Goal: Book appointment/travel/reservation

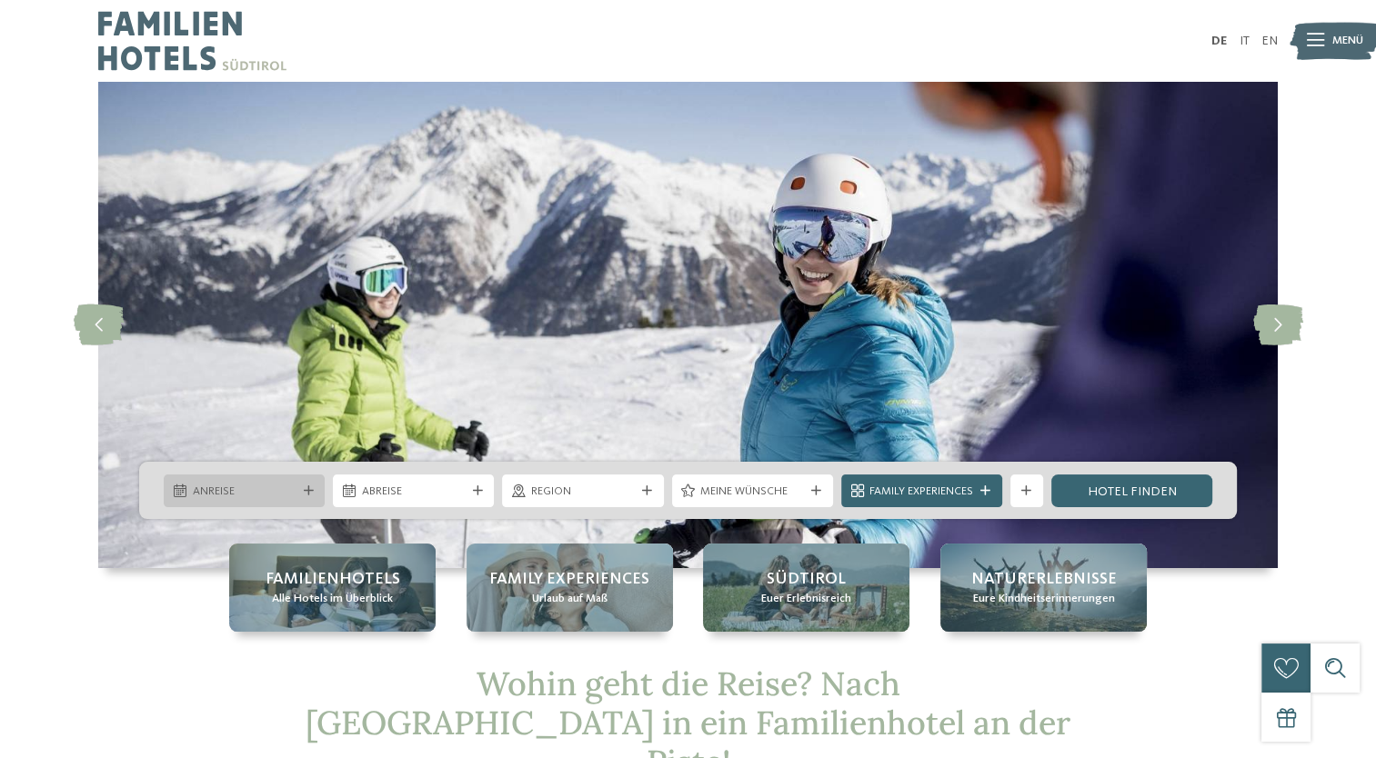
click at [211, 482] on div "Anreise" at bounding box center [244, 490] width 112 height 17
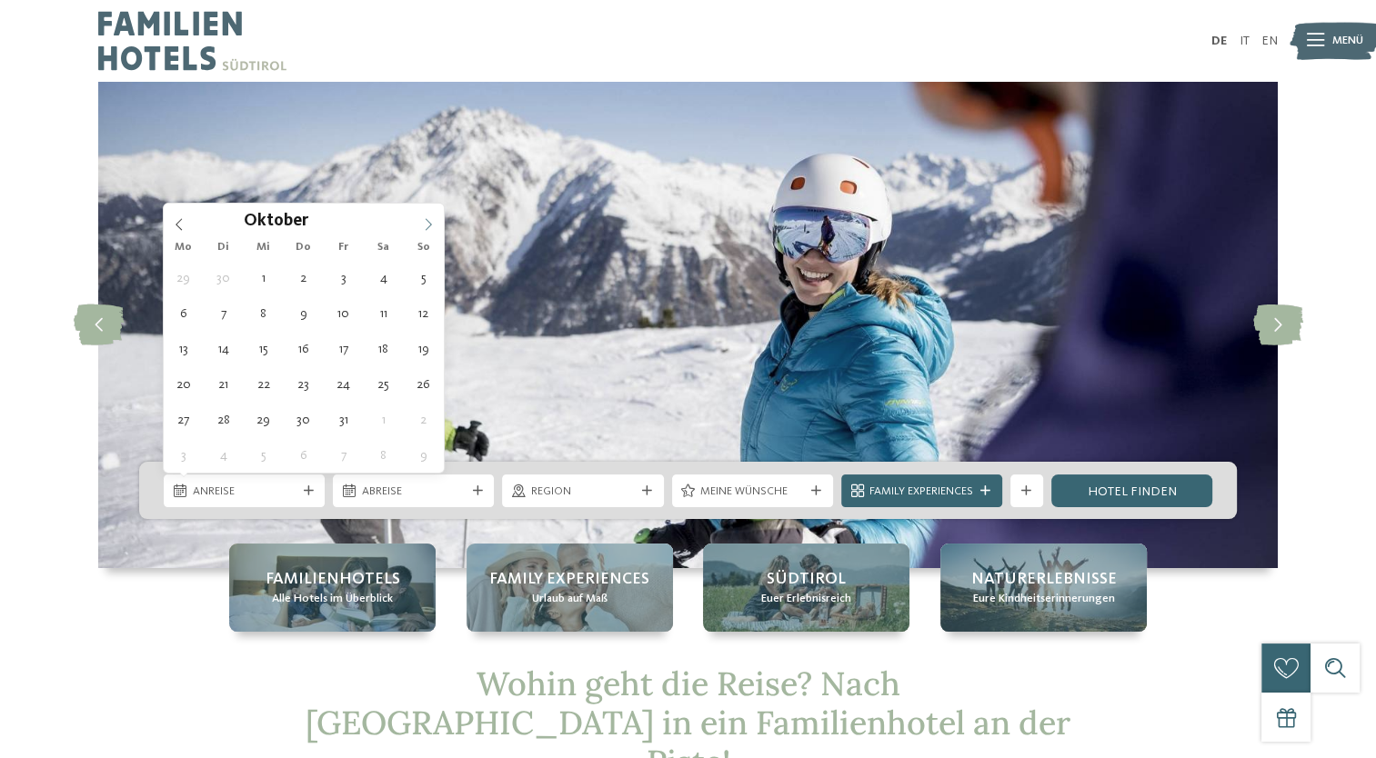
click at [433, 223] on icon at bounding box center [428, 224] width 13 height 13
click at [432, 222] on icon at bounding box center [428, 224] width 13 height 13
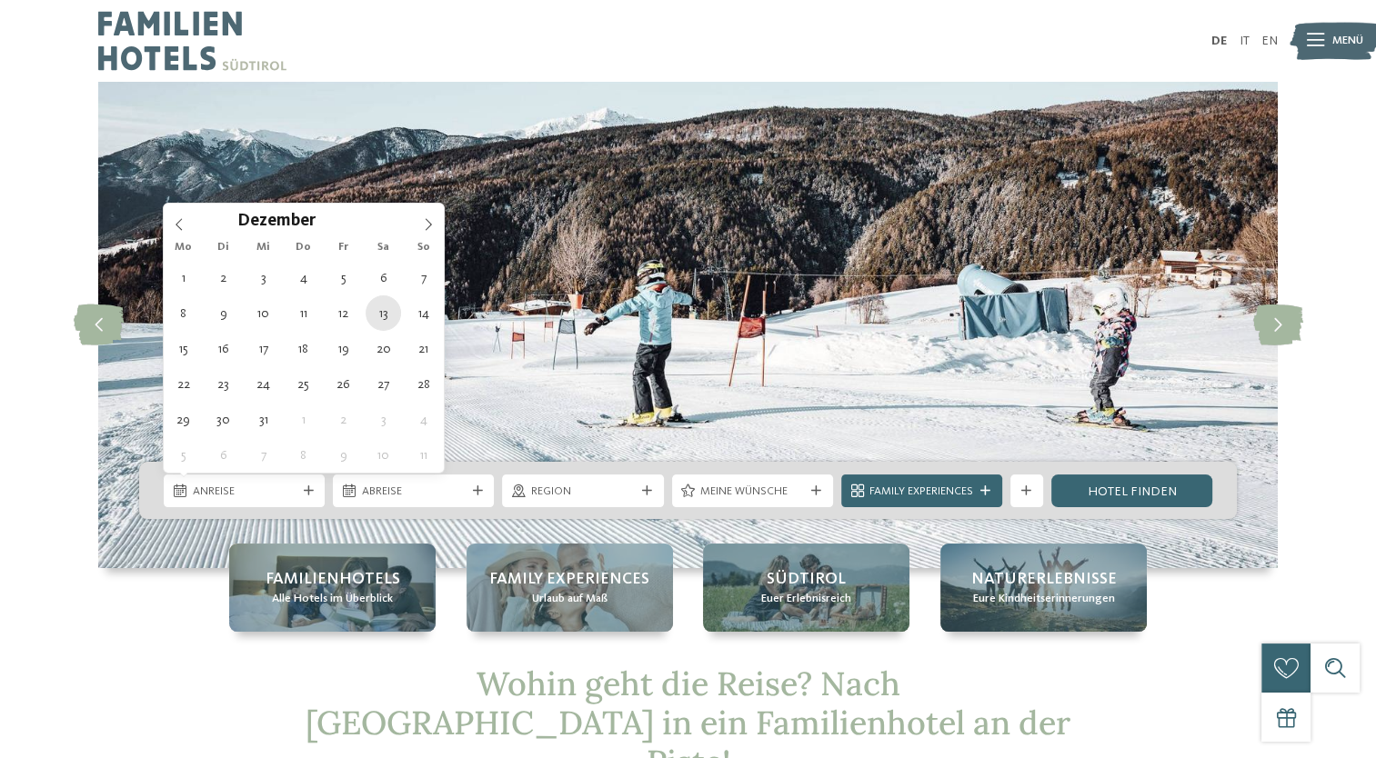
type div "13.12.2025"
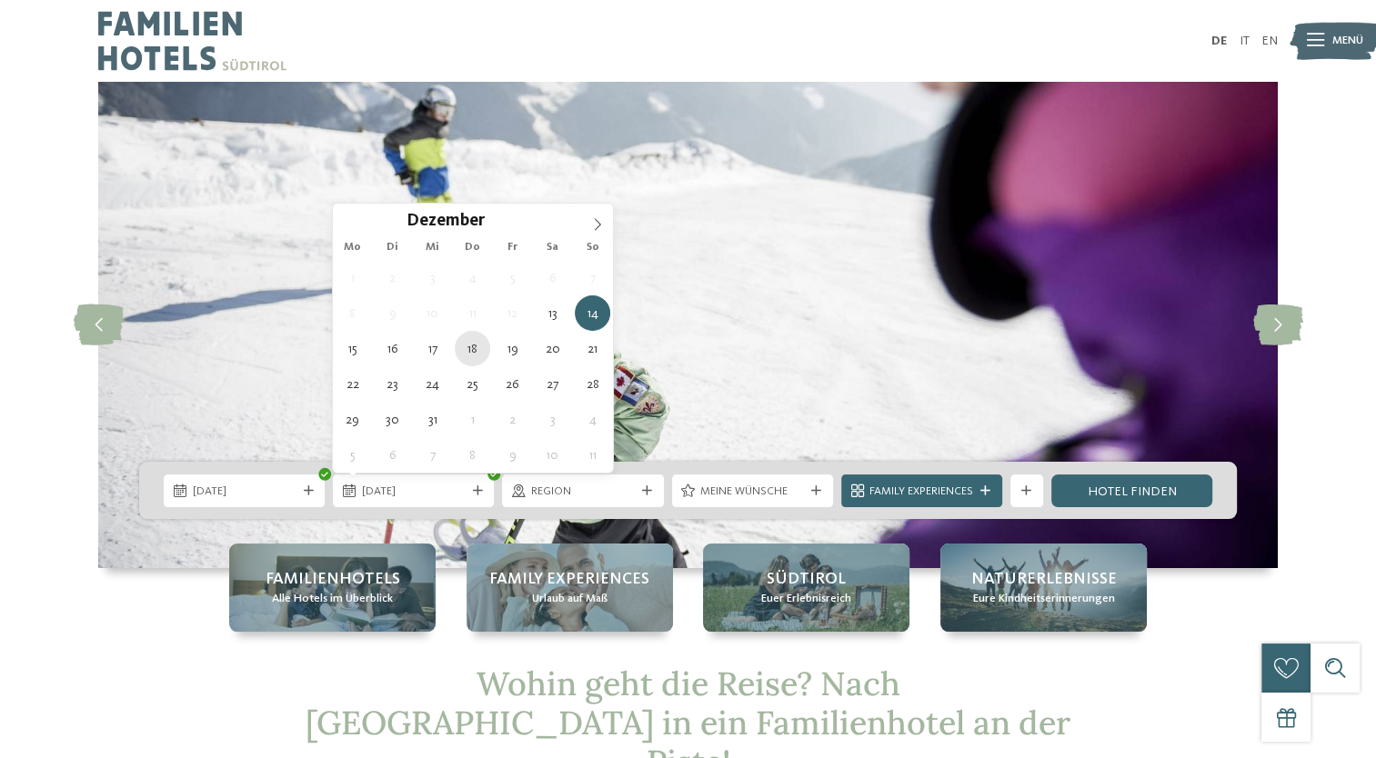
type div "18.12.2025"
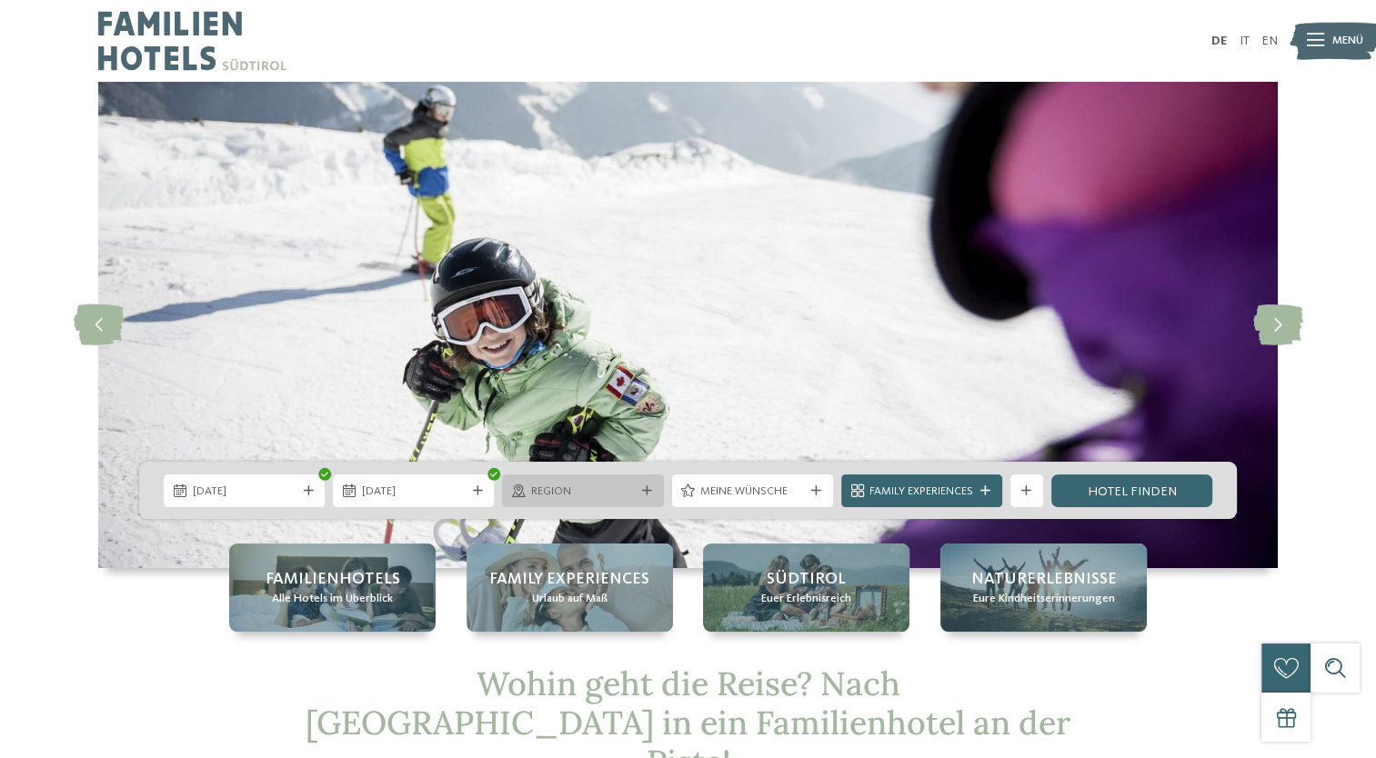
click at [651, 489] on div at bounding box center [646, 491] width 16 height 10
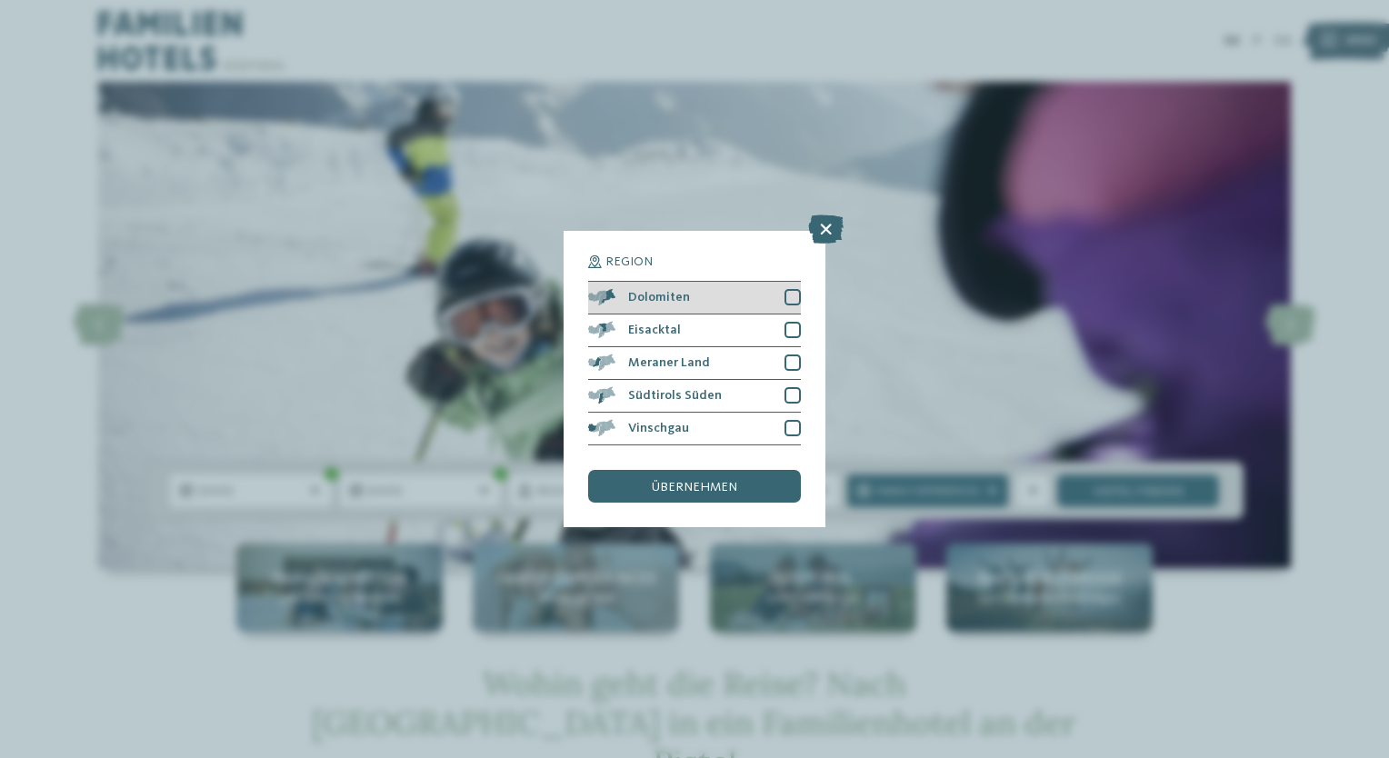
click at [794, 303] on div at bounding box center [793, 297] width 16 height 16
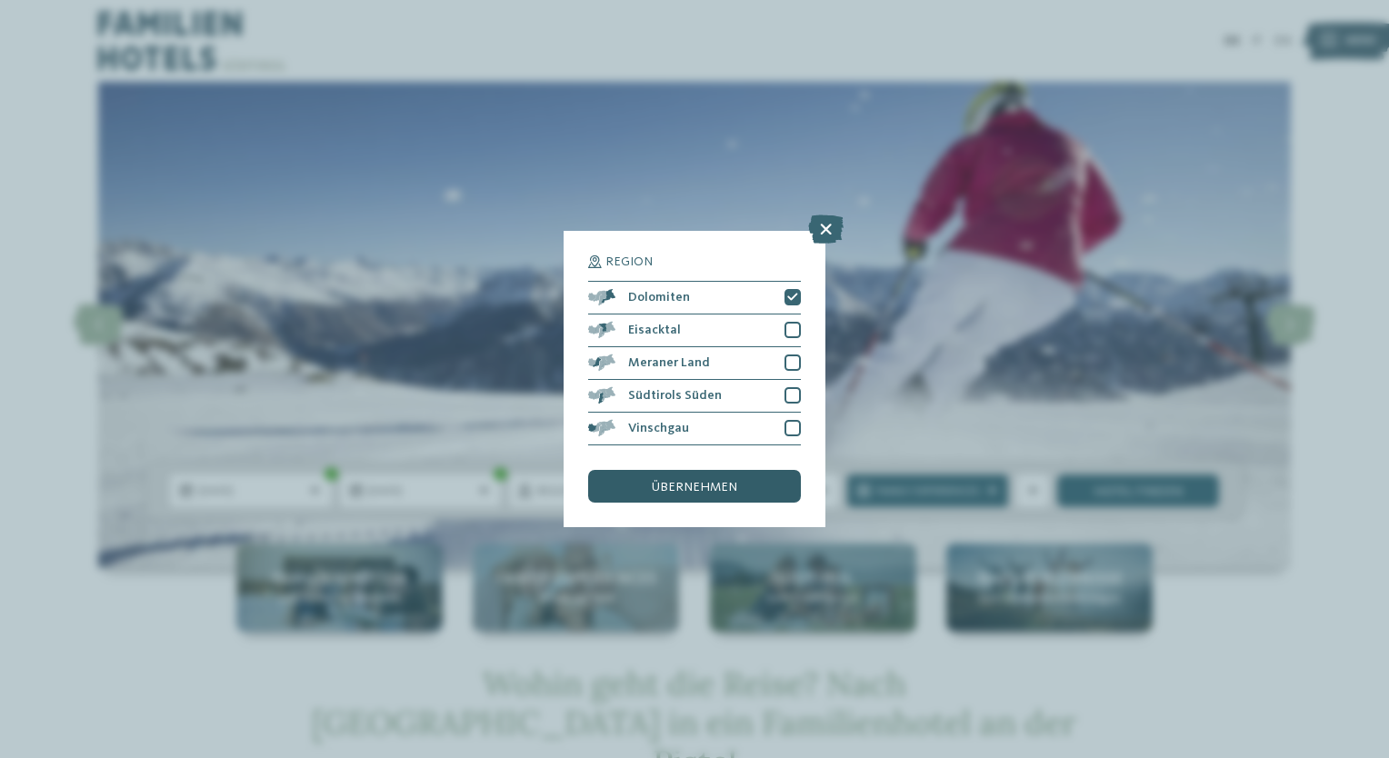
click at [695, 493] on span "übernehmen" at bounding box center [694, 487] width 85 height 13
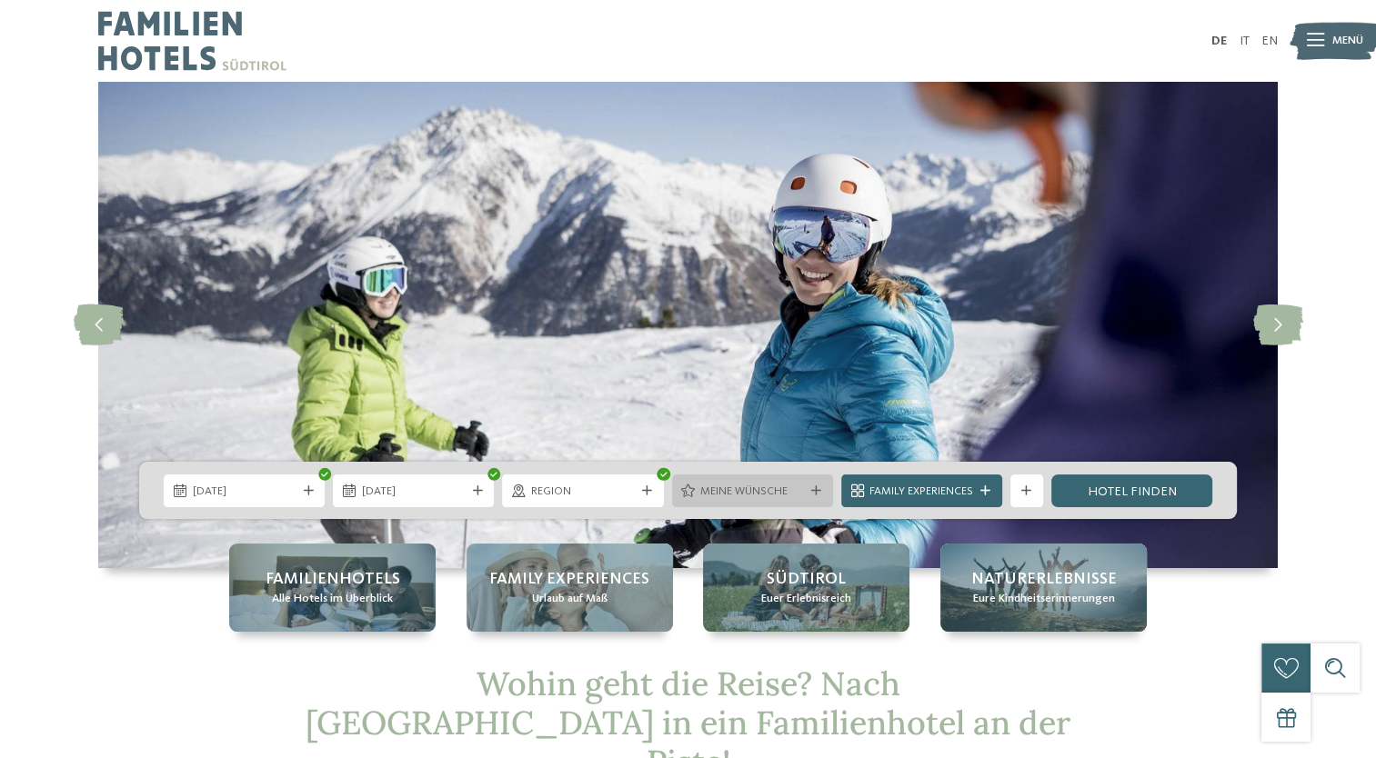
click at [811, 489] on icon at bounding box center [816, 491] width 10 height 10
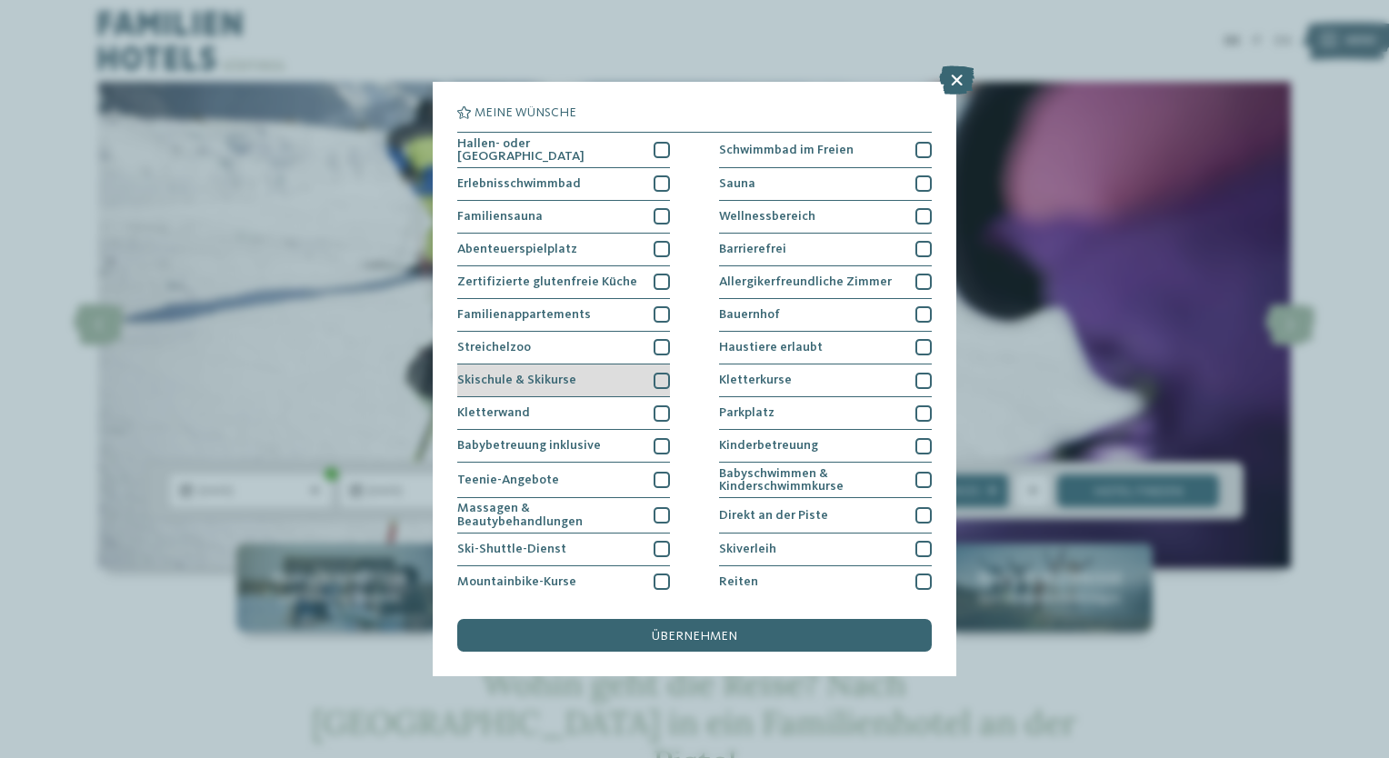
click at [646, 380] on div "Skischule & Skikurse" at bounding box center [563, 381] width 213 height 33
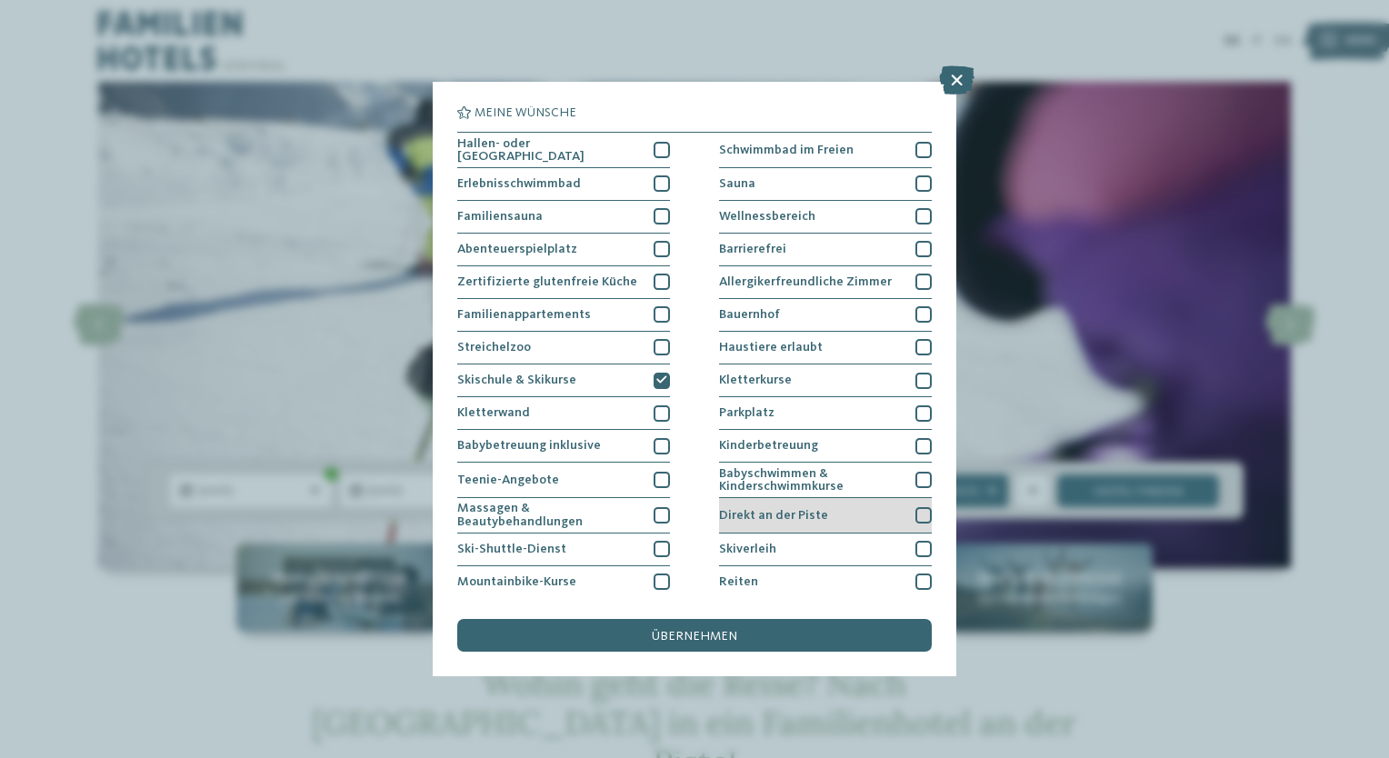
click at [921, 510] on div at bounding box center [924, 515] width 16 height 16
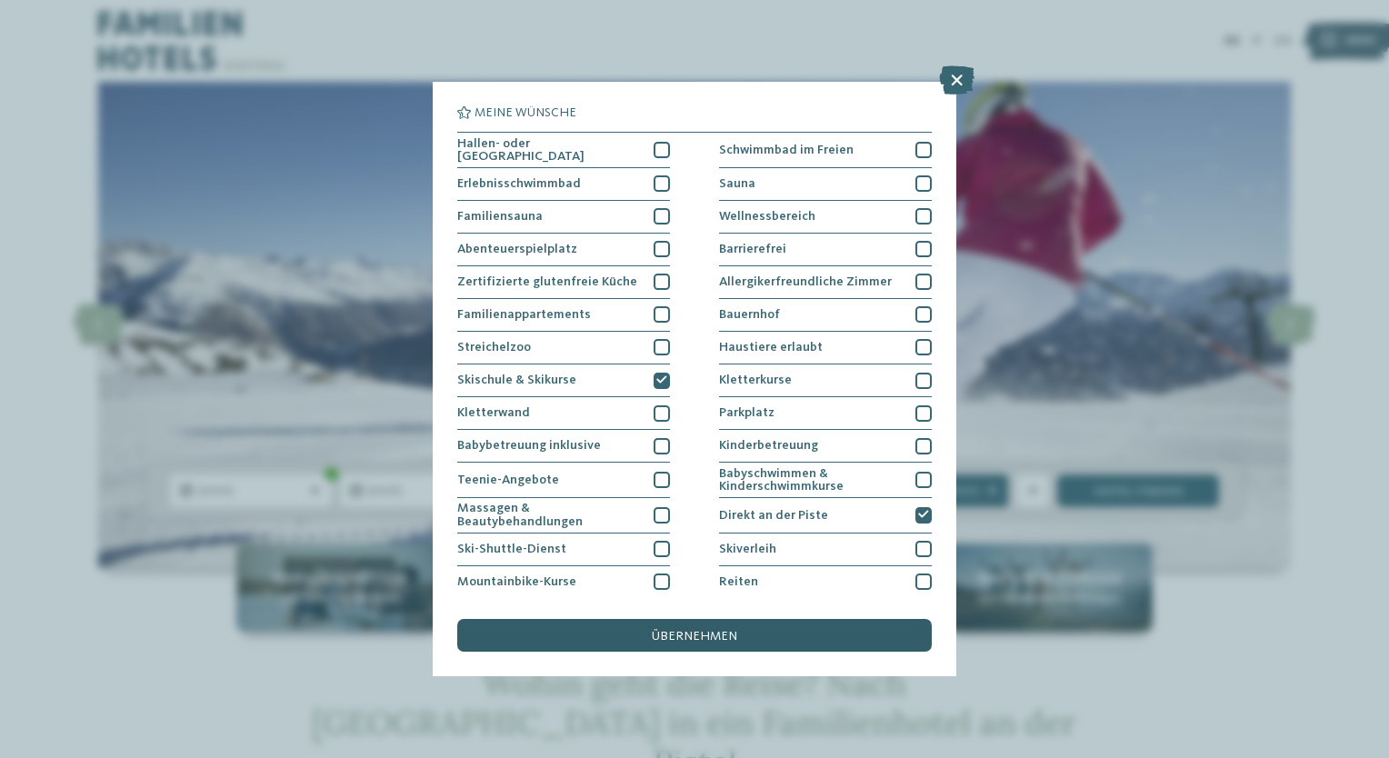
click at [703, 636] on span "übernehmen" at bounding box center [694, 636] width 85 height 13
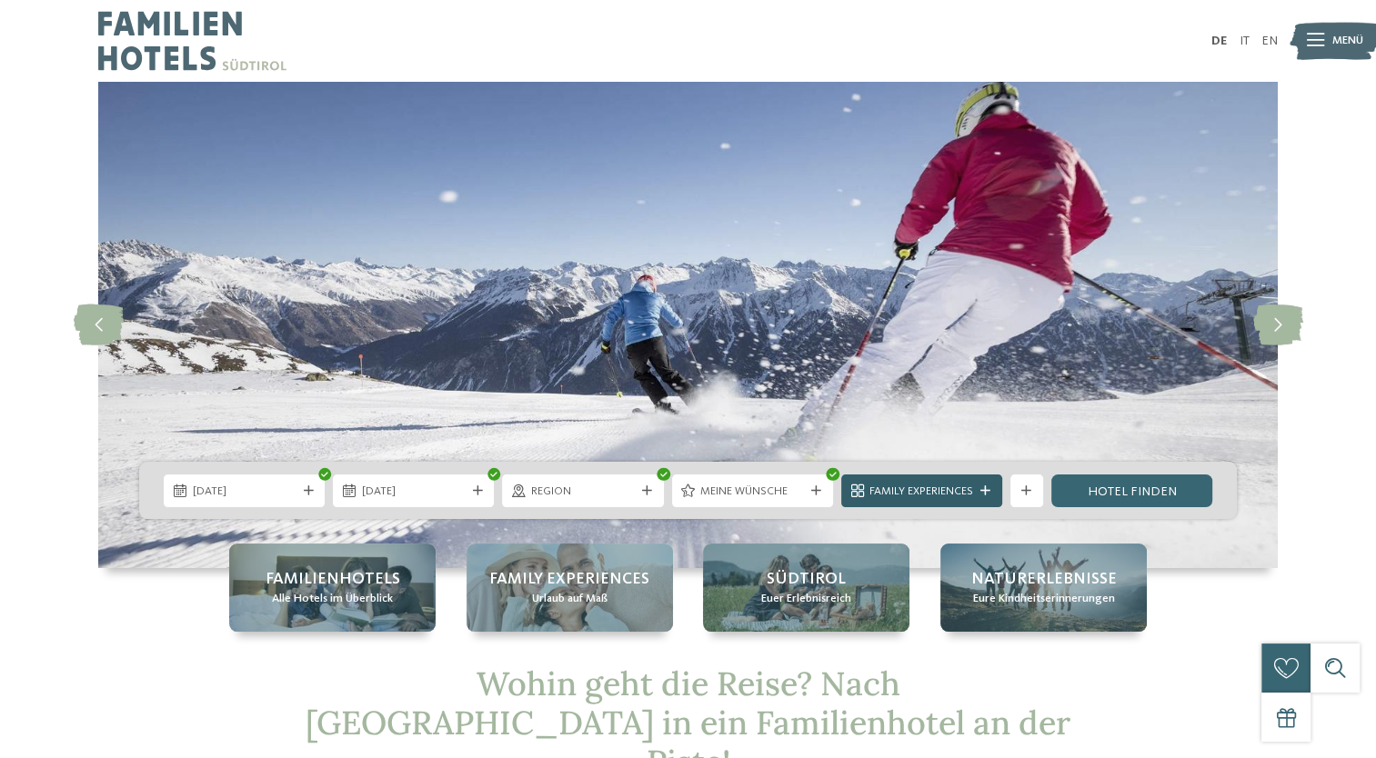
click at [981, 494] on icon at bounding box center [985, 491] width 10 height 10
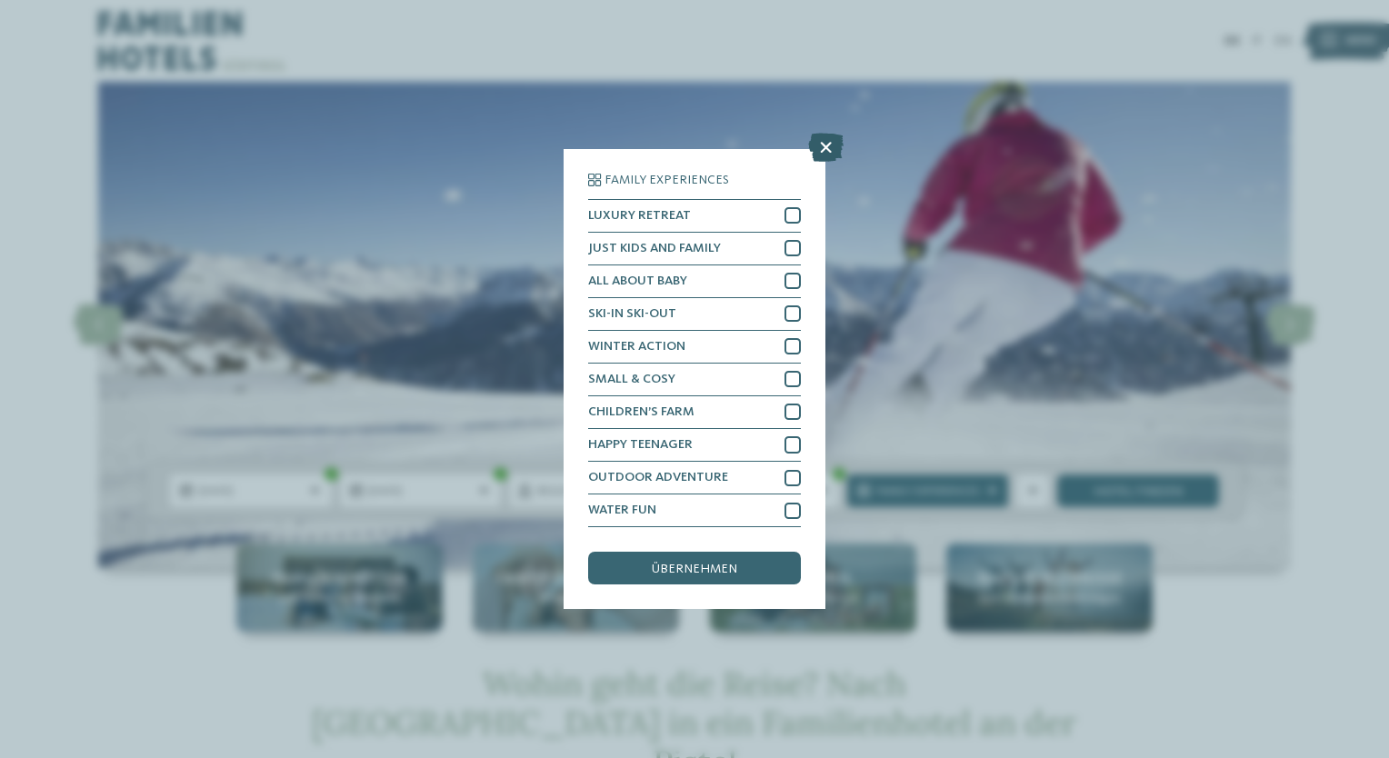
click at [831, 145] on icon at bounding box center [825, 147] width 35 height 29
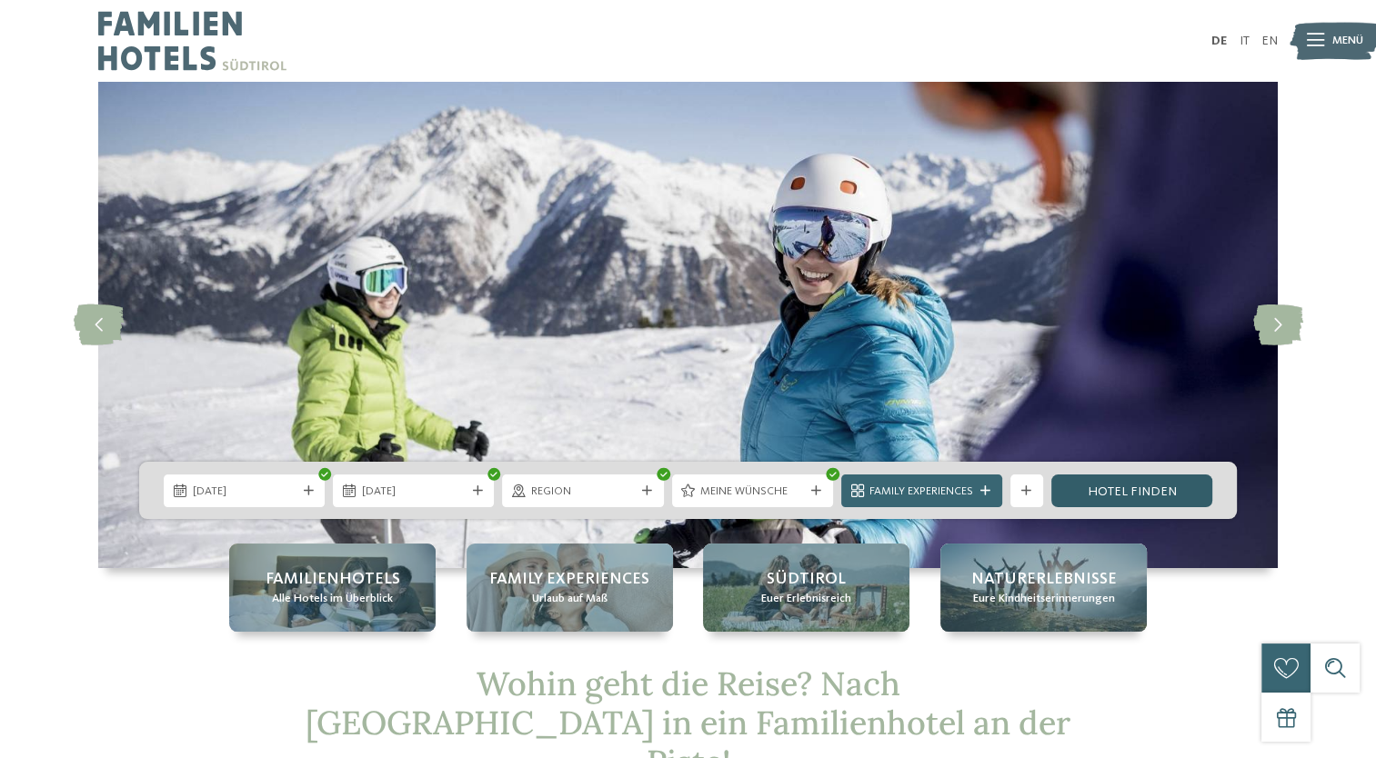
click at [1150, 493] on link "Hotel finden" at bounding box center [1131, 491] width 161 height 33
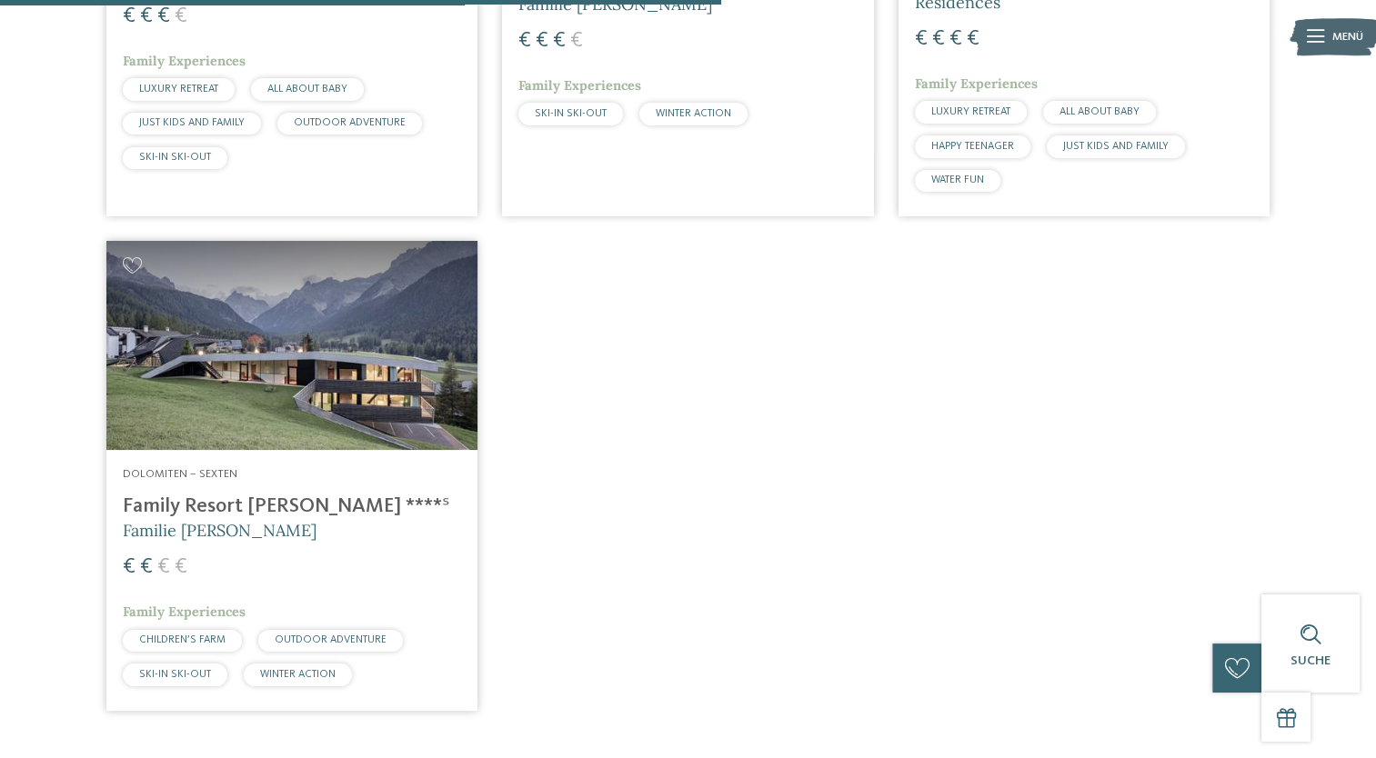
scroll to position [981, 0]
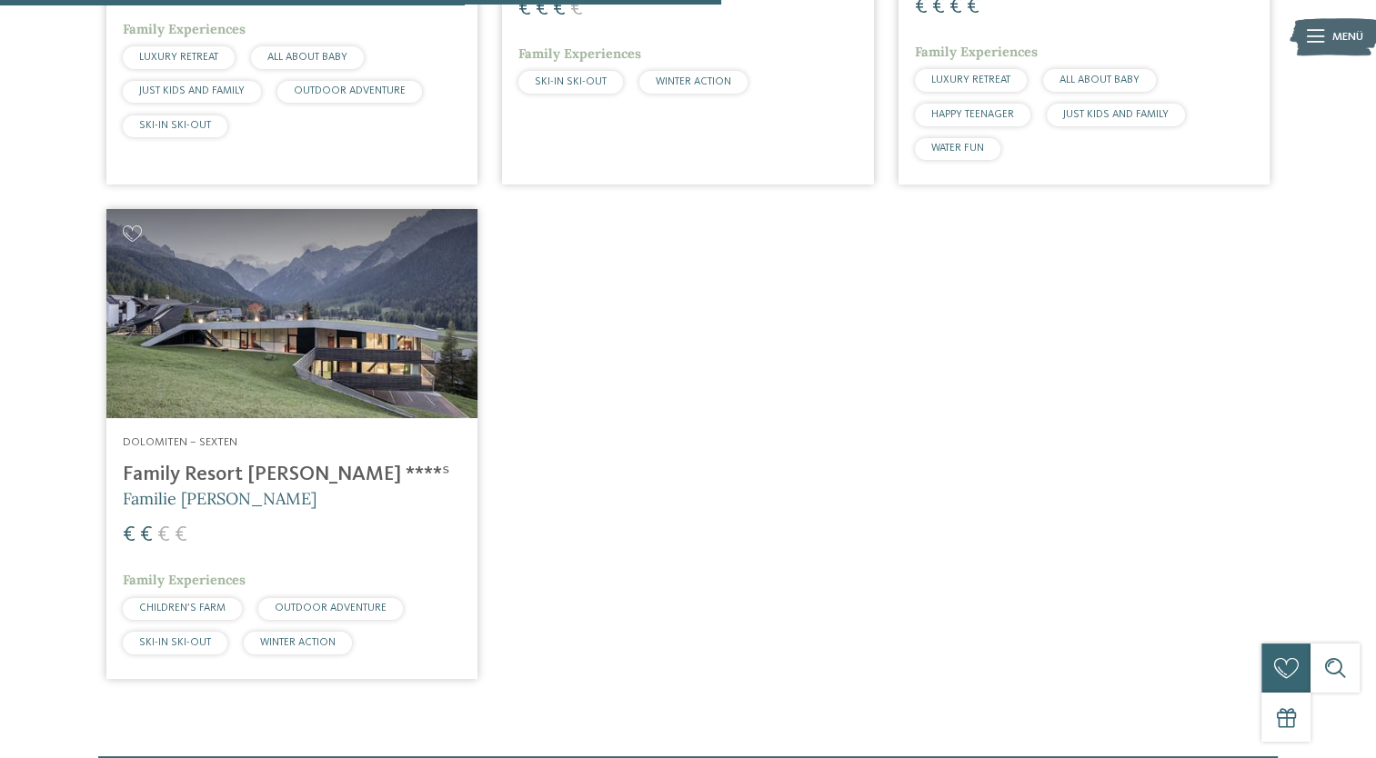
click at [222, 328] on img at bounding box center [291, 313] width 371 height 209
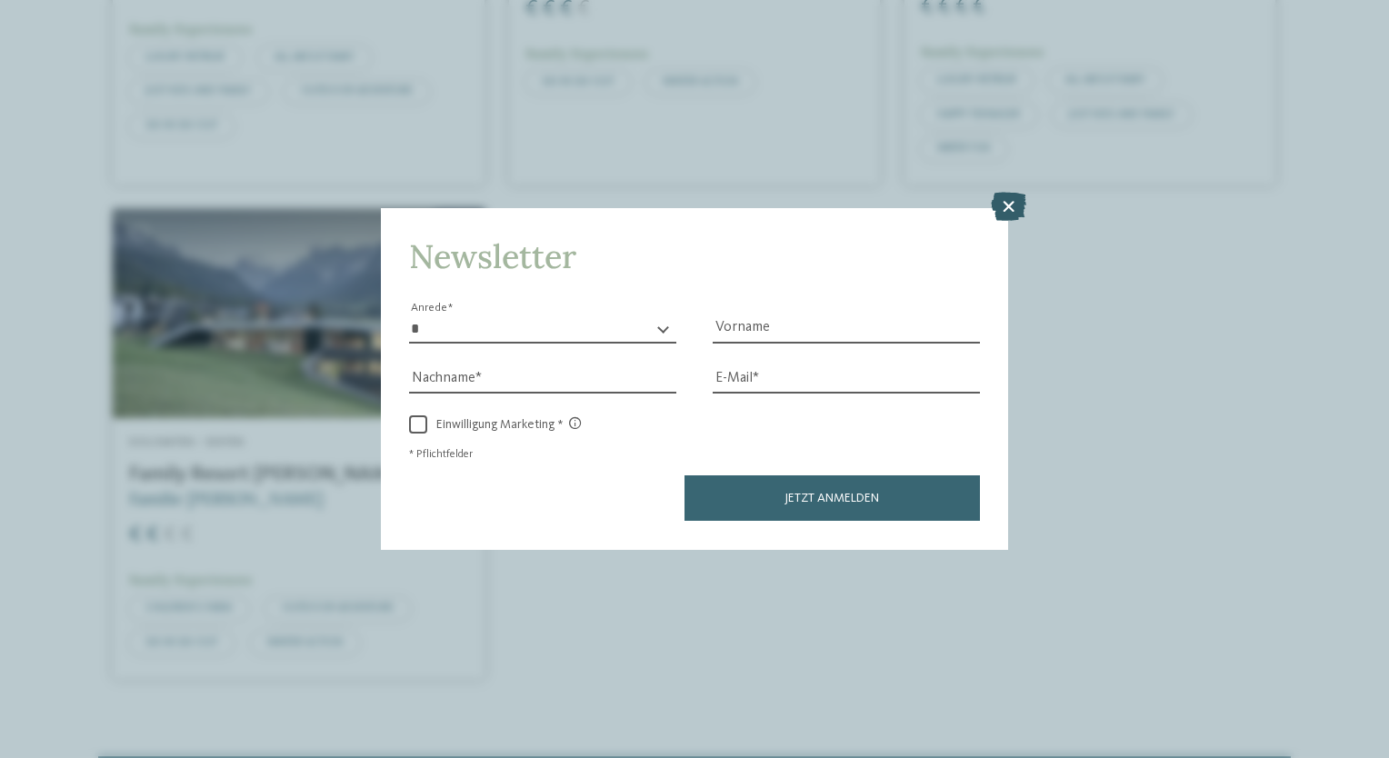
click at [1005, 203] on icon at bounding box center [1008, 207] width 35 height 29
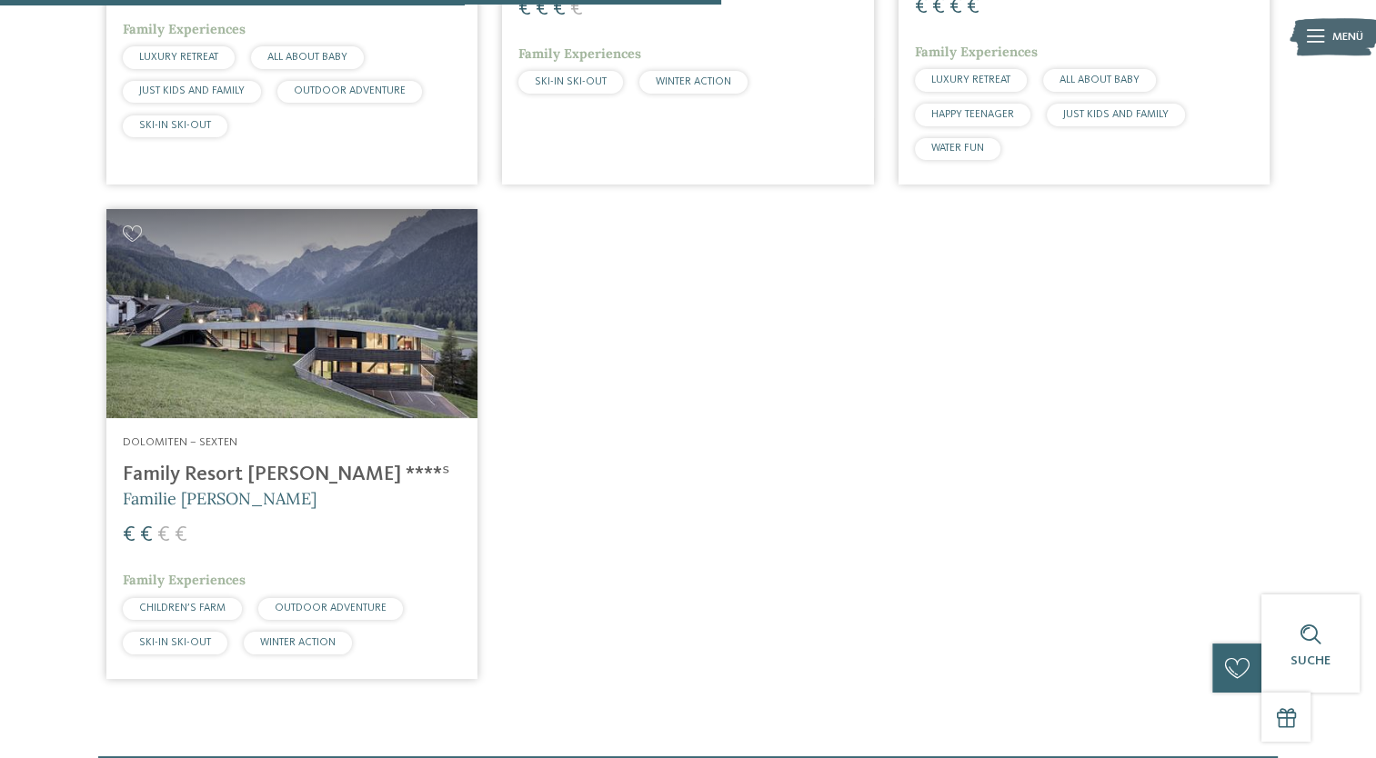
click at [261, 334] on img at bounding box center [291, 313] width 371 height 209
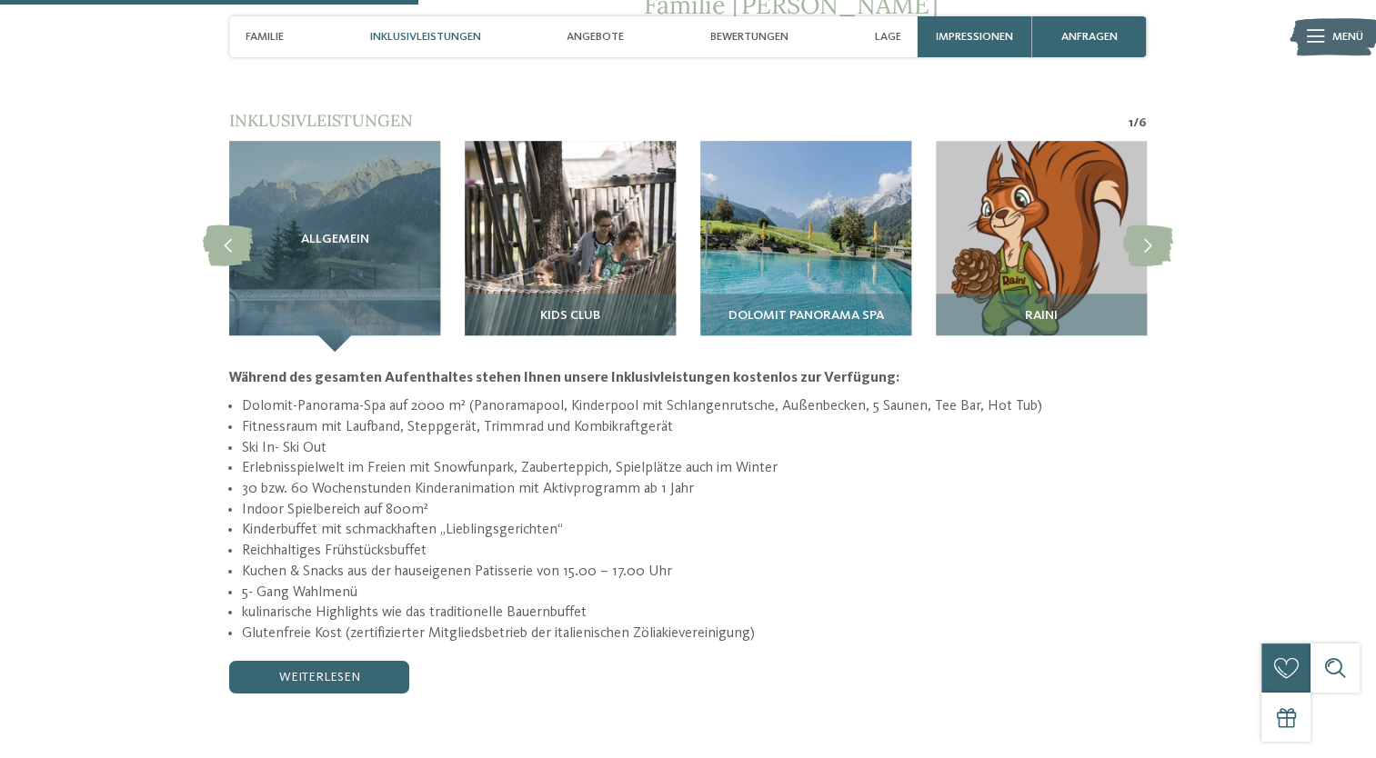
scroll to position [1546, 0]
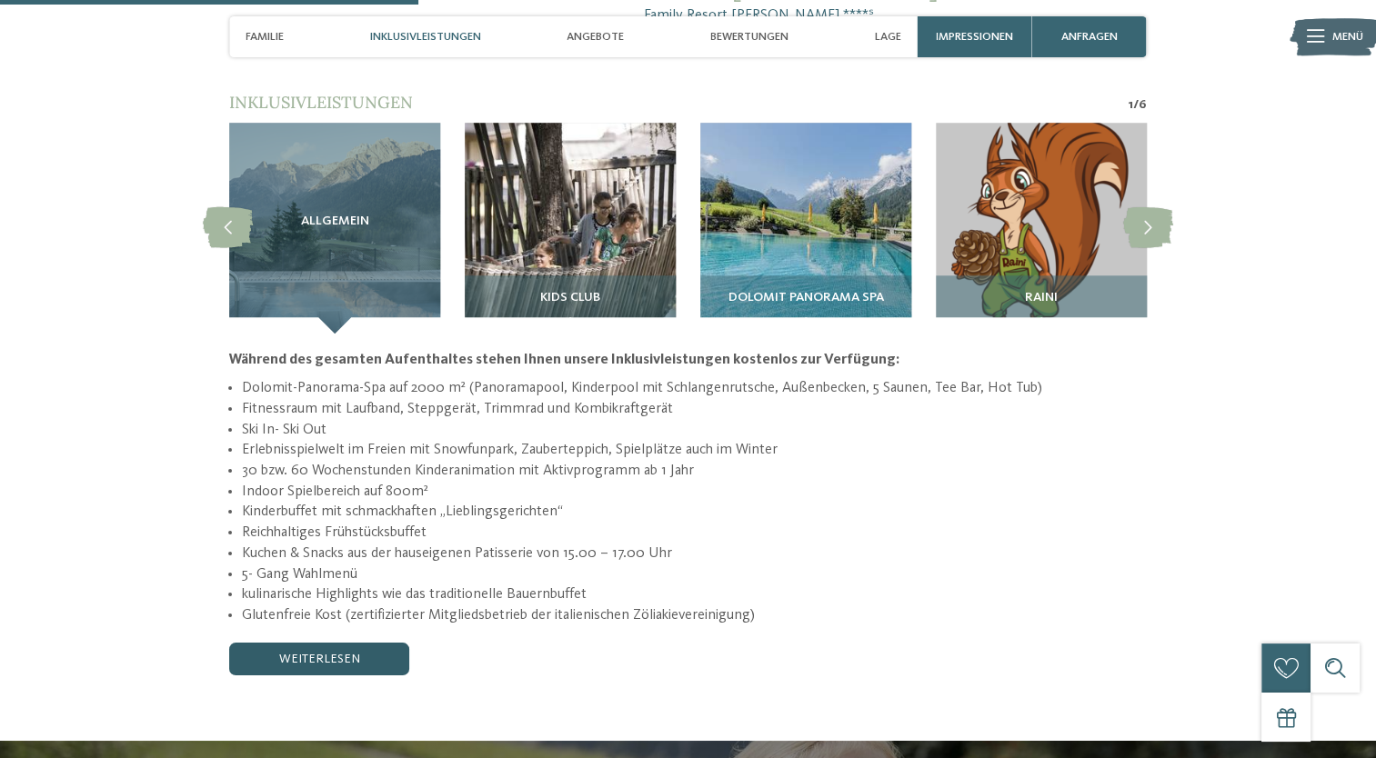
click at [337, 643] on link "weiterlesen" at bounding box center [319, 659] width 180 height 33
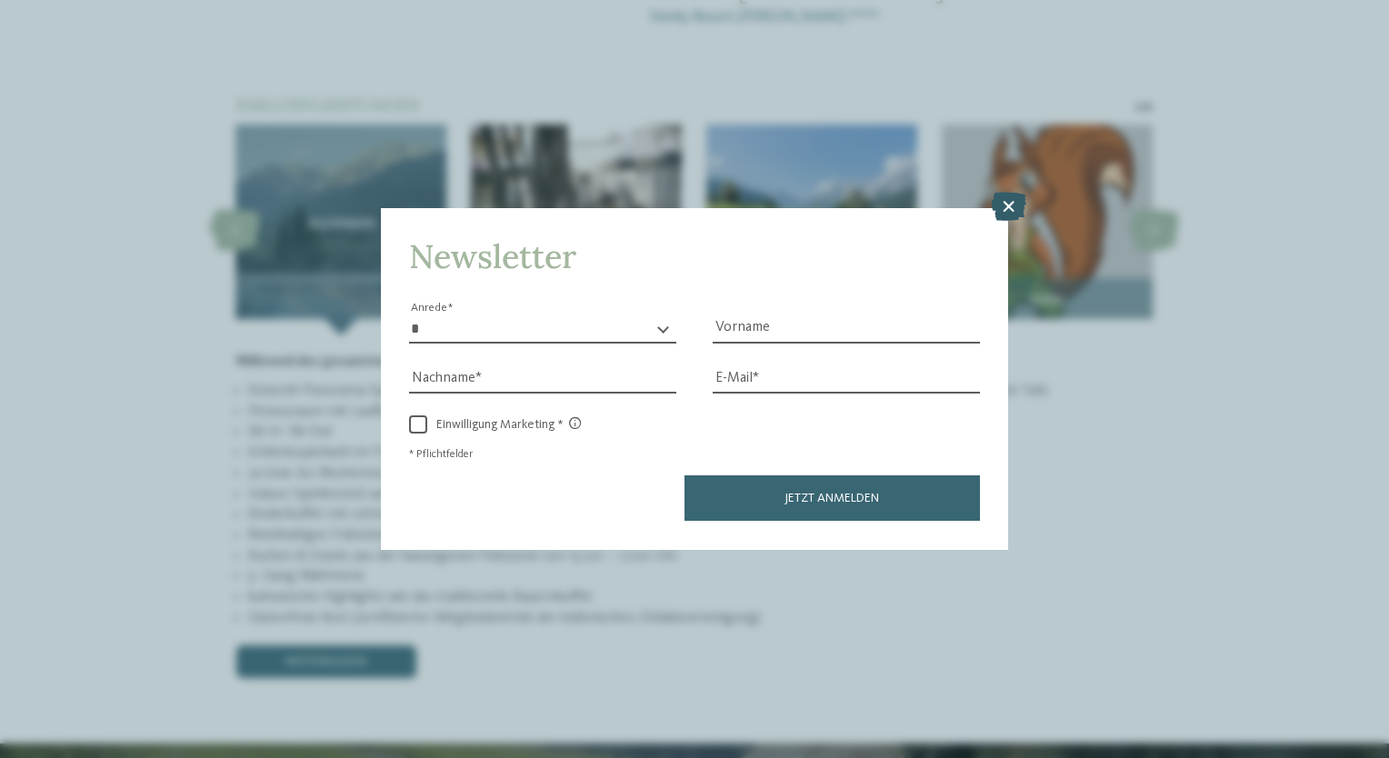
click at [1006, 209] on icon at bounding box center [1008, 207] width 35 height 29
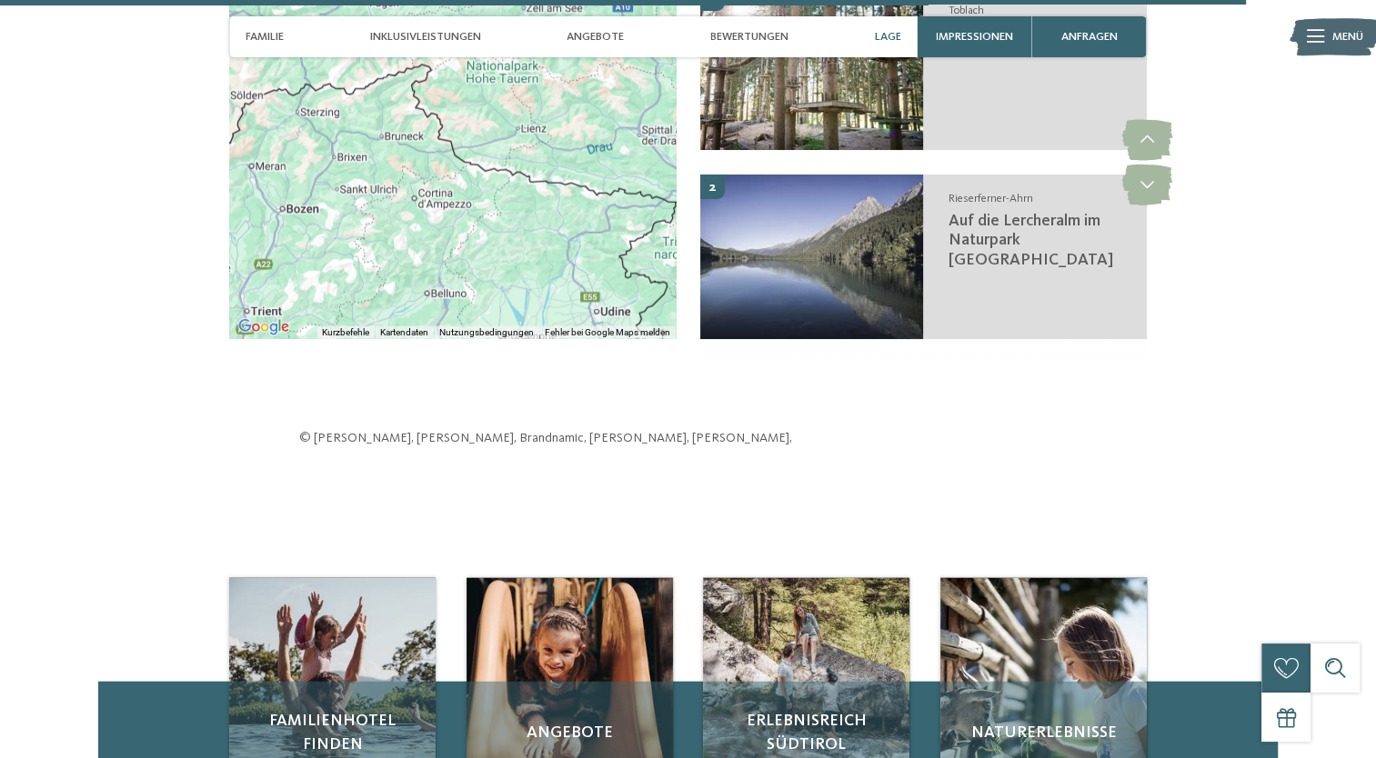
scroll to position [4728, 0]
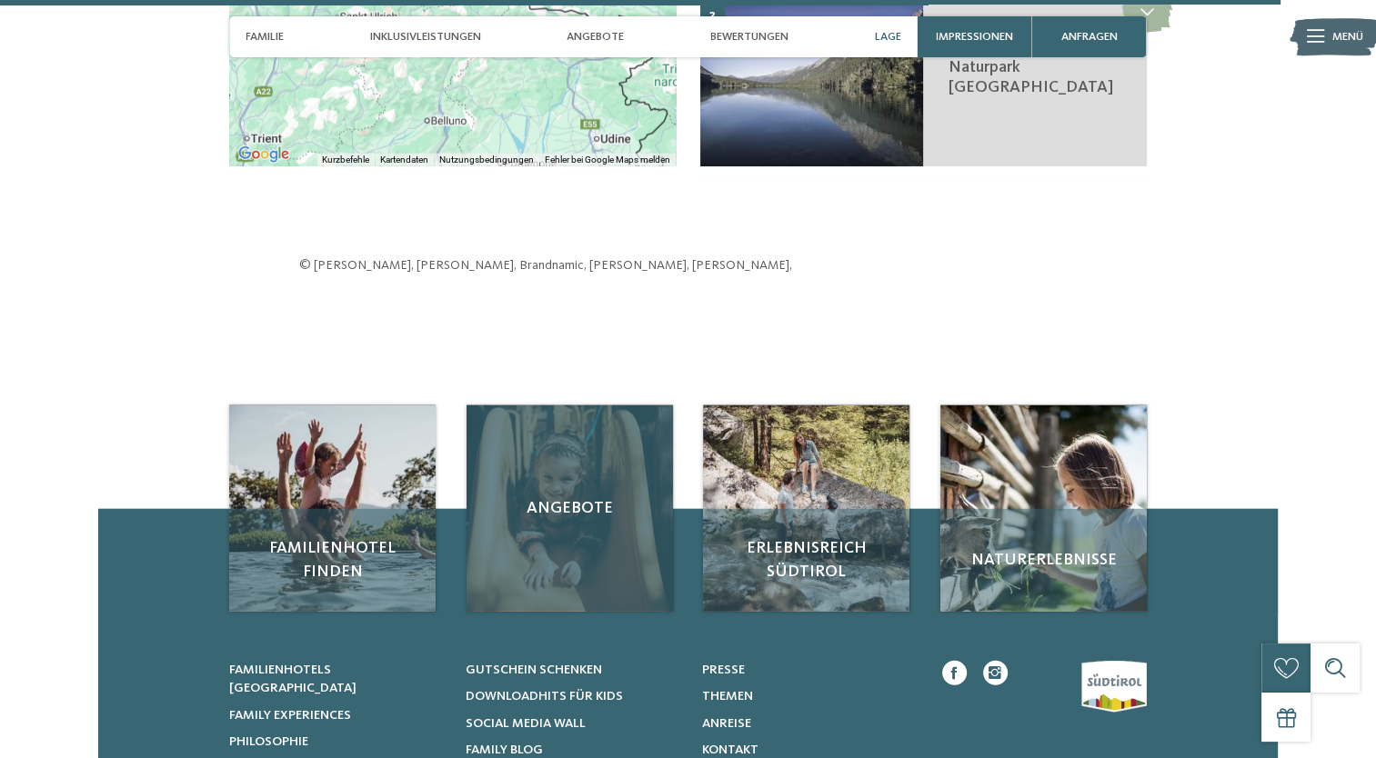
click at [560, 497] on span "Angebote" at bounding box center [570, 508] width 174 height 23
click at [564, 497] on span "Angebote" at bounding box center [570, 508] width 174 height 23
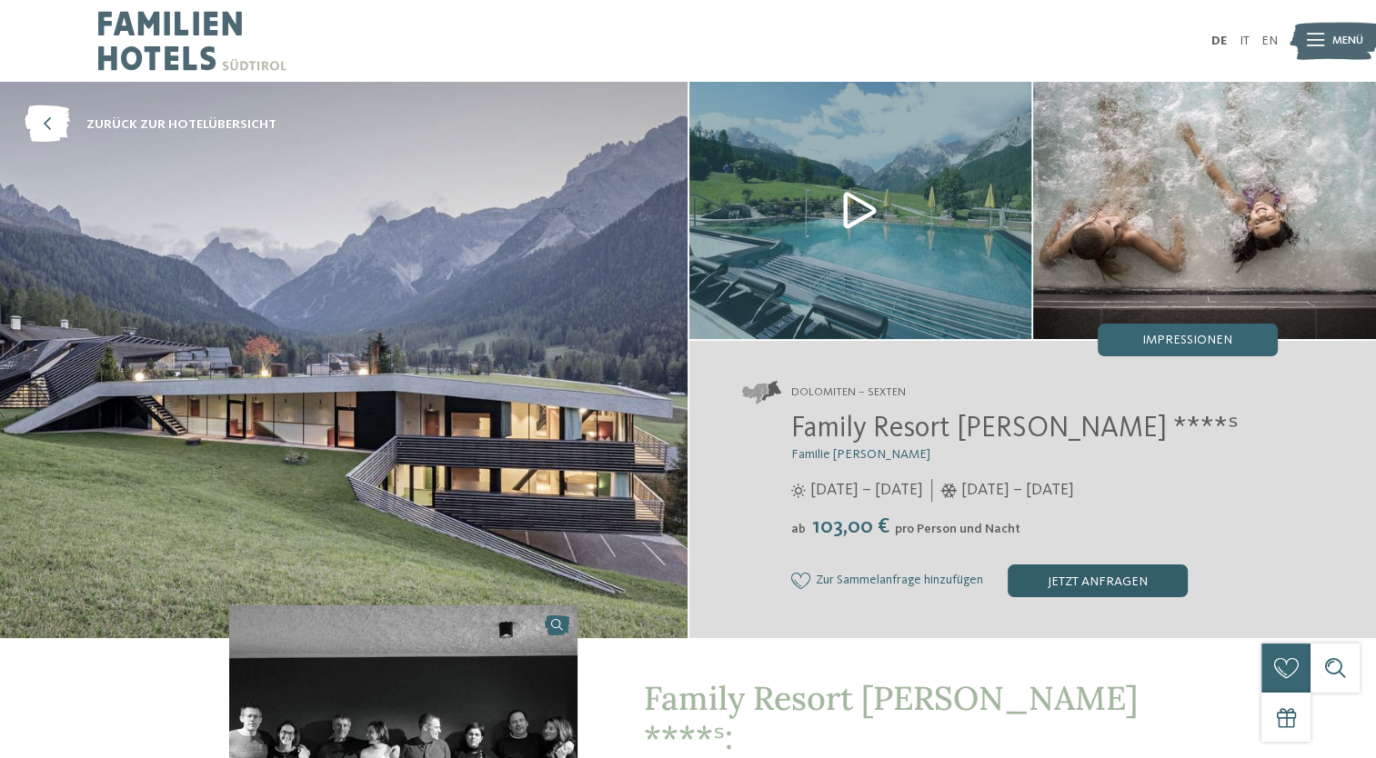
click at [1088, 583] on div "jetzt anfragen" at bounding box center [1097, 581] width 180 height 33
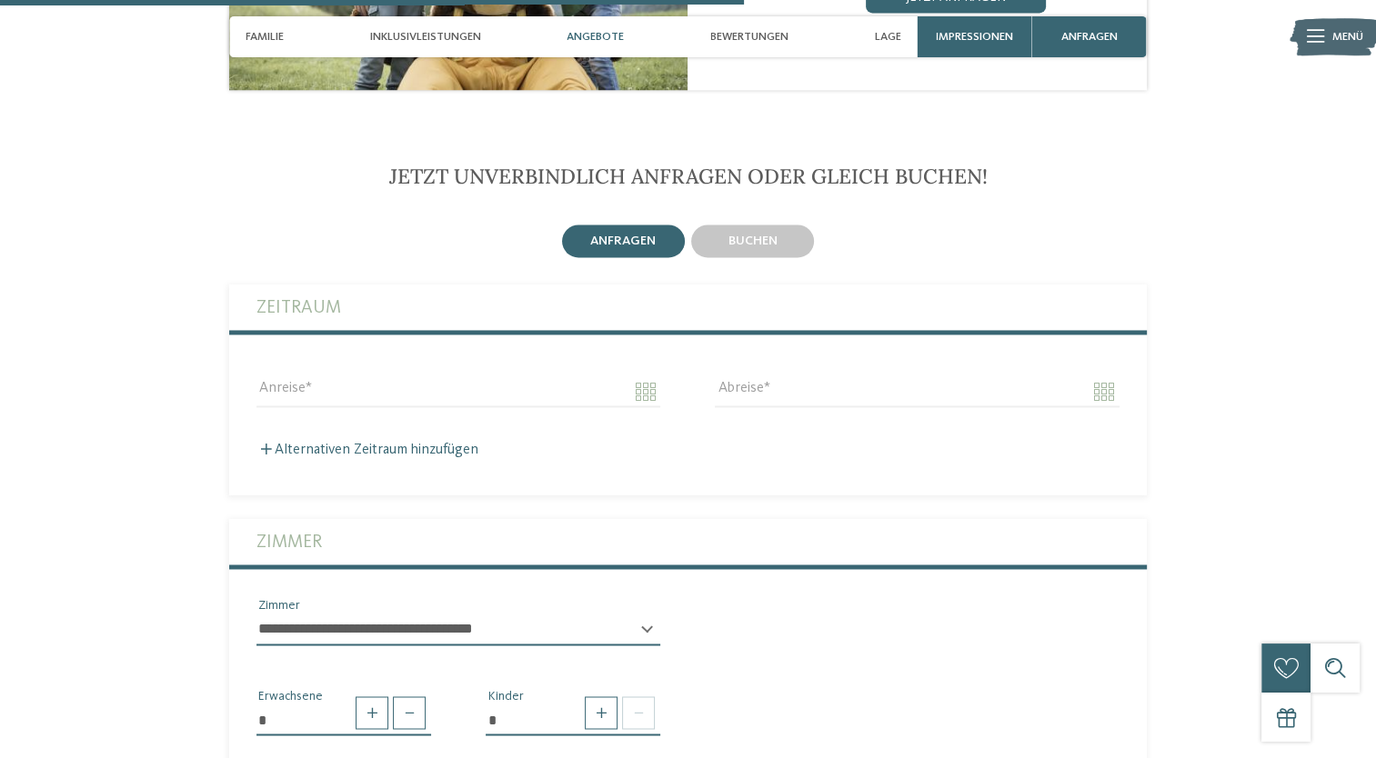
scroll to position [2757, 0]
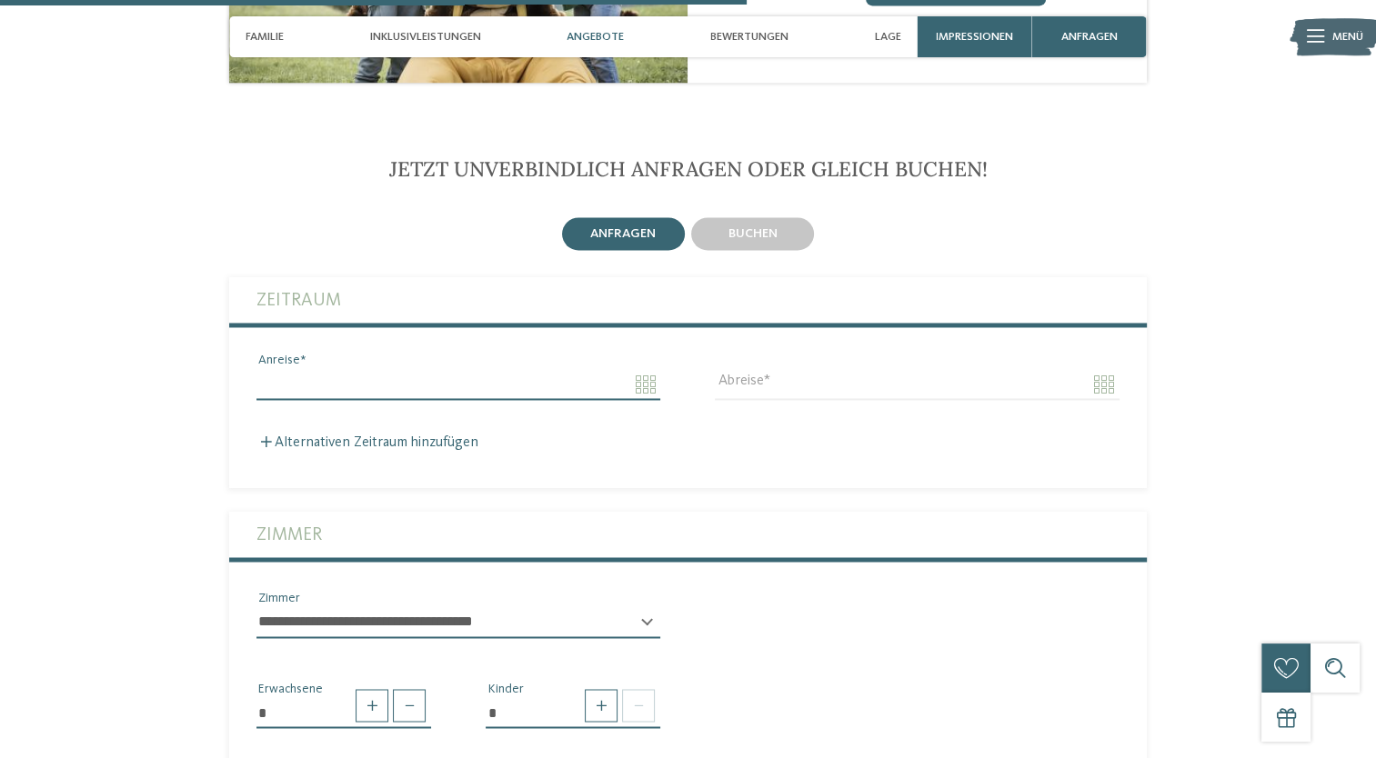
click at [602, 369] on input "Anreise" at bounding box center [458, 384] width 404 height 31
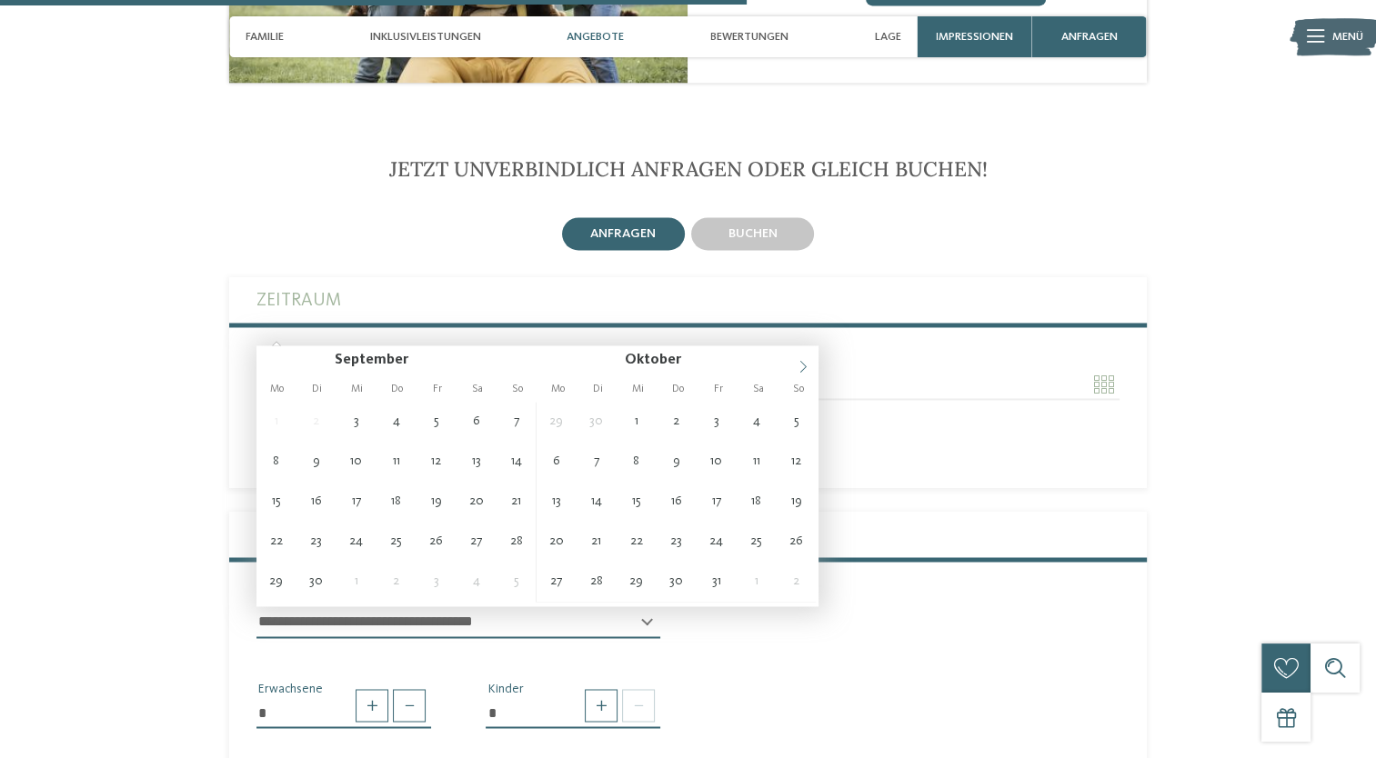
click at [800, 361] on icon at bounding box center [802, 366] width 13 height 13
type input "**********"
type input "****"
drag, startPoint x: 800, startPoint y: 361, endPoint x: 756, endPoint y: 461, distance: 109.5
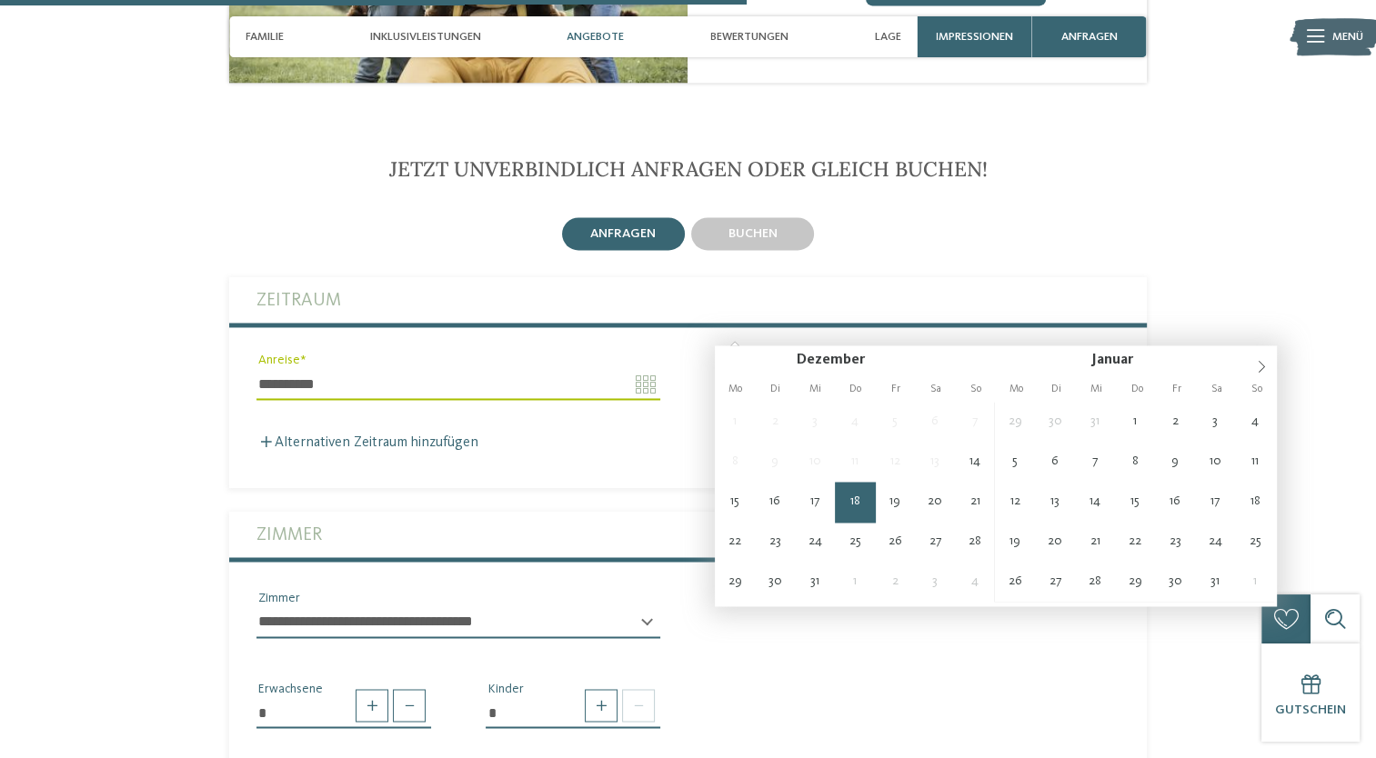
type input "**********"
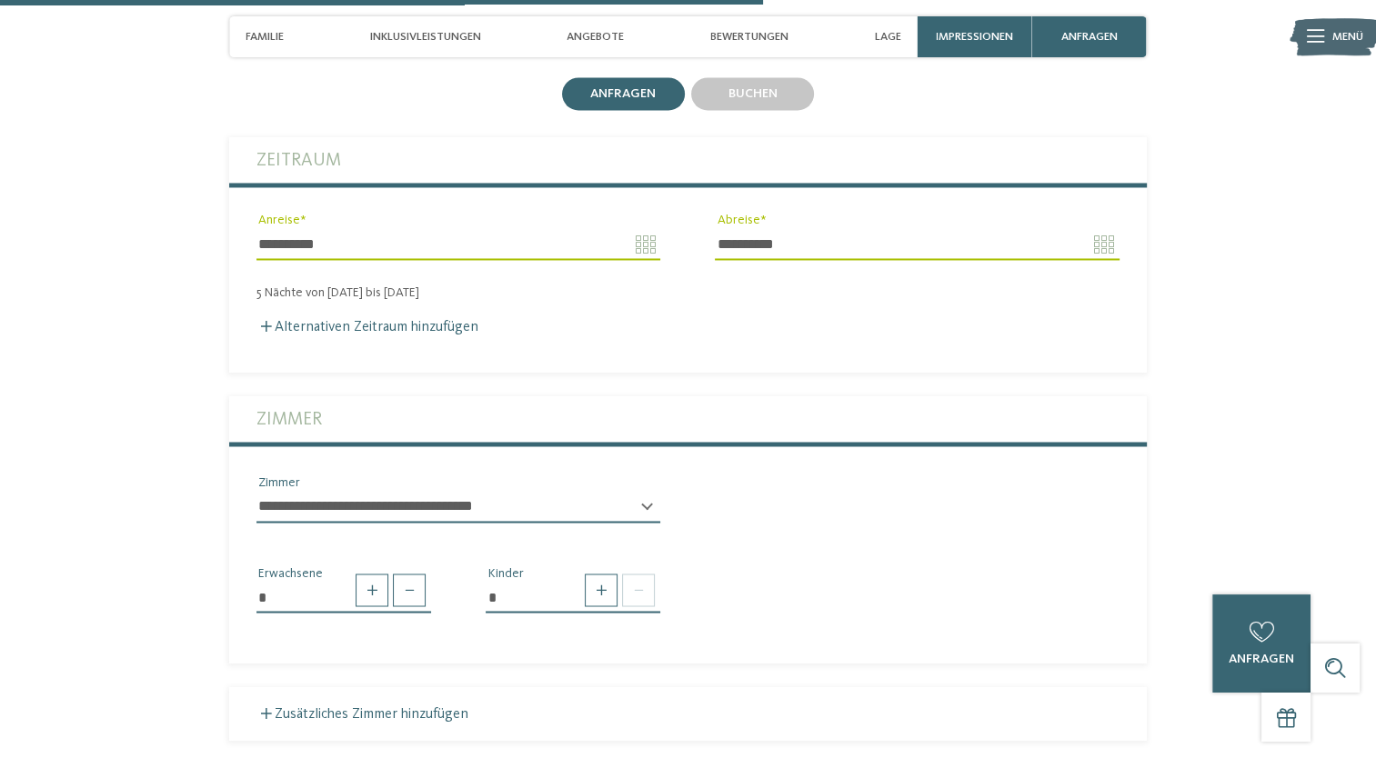
scroll to position [2939, 0]
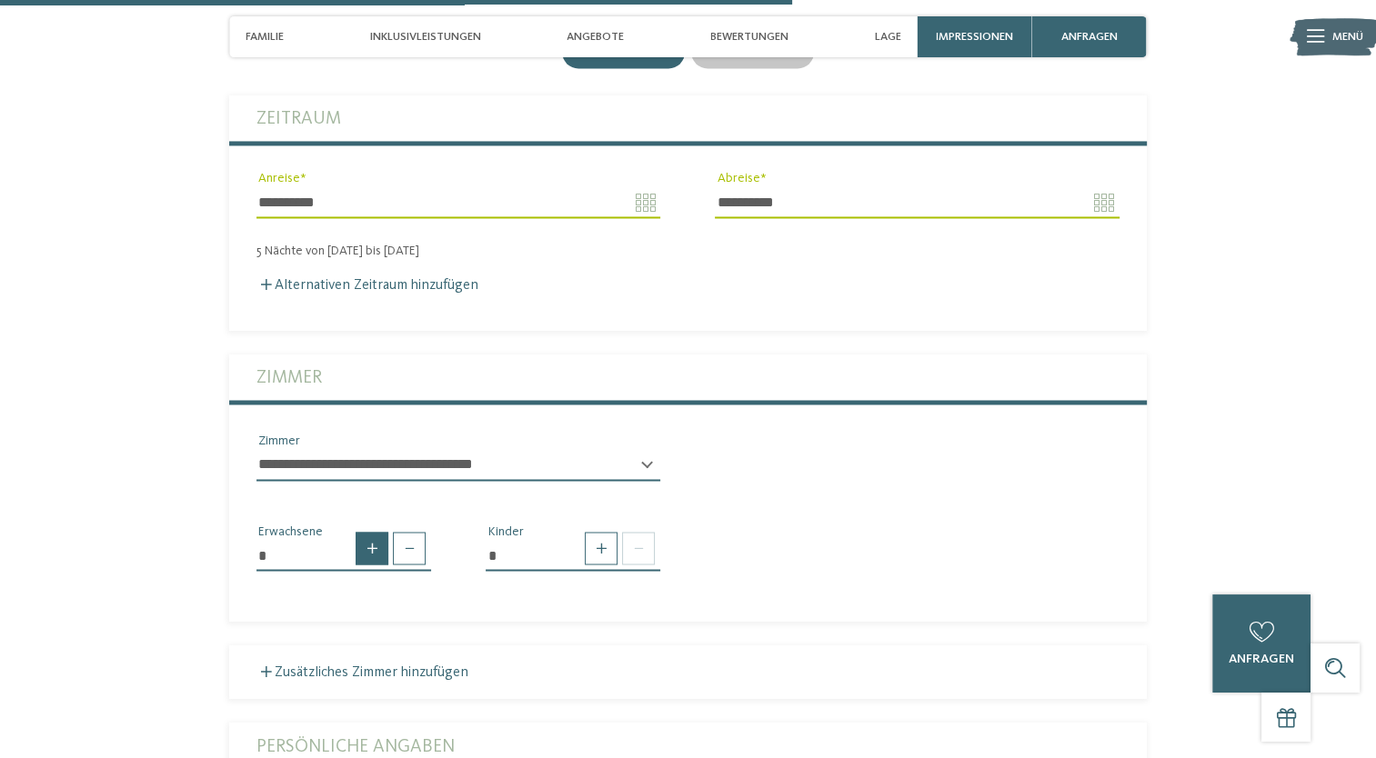
click at [371, 532] on span at bounding box center [372, 548] width 33 height 33
type input "*"
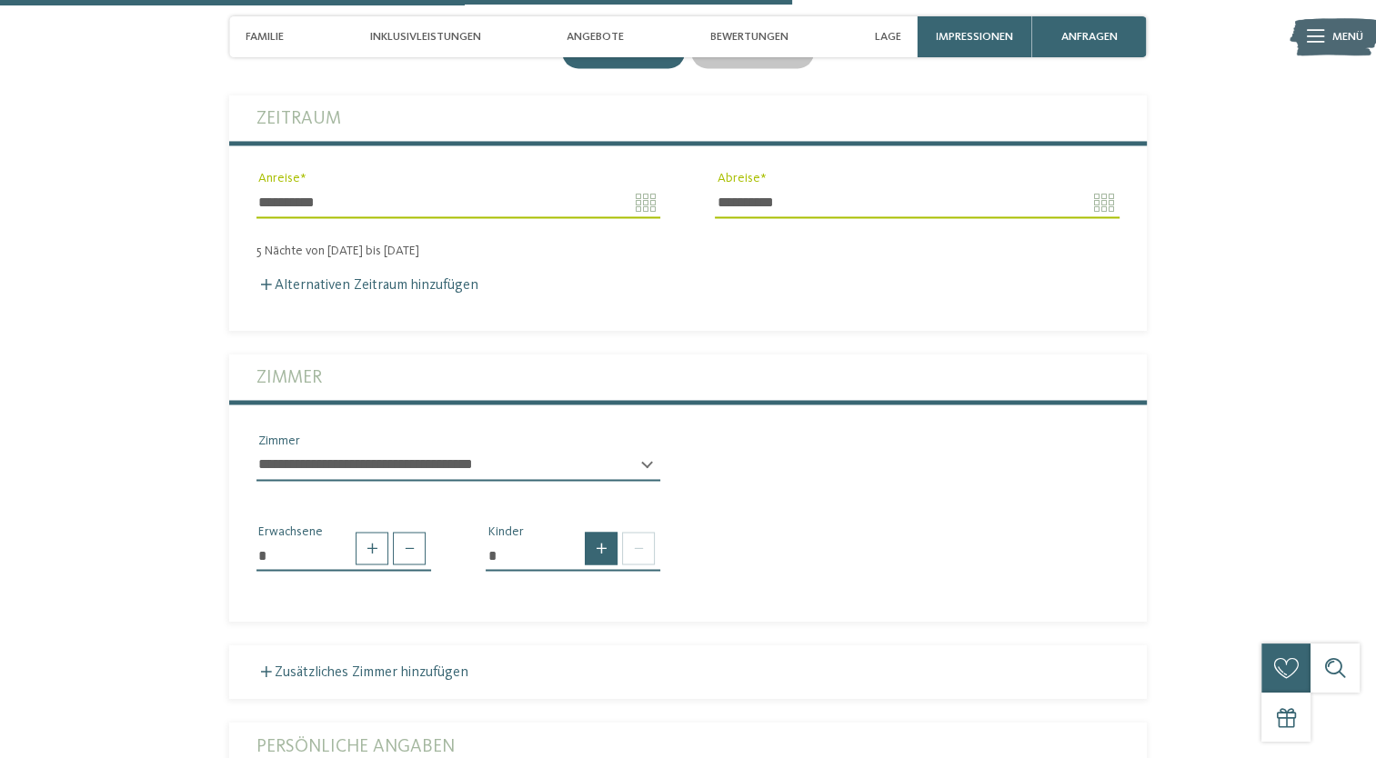
click at [599, 532] on span at bounding box center [601, 548] width 33 height 33
type input "*"
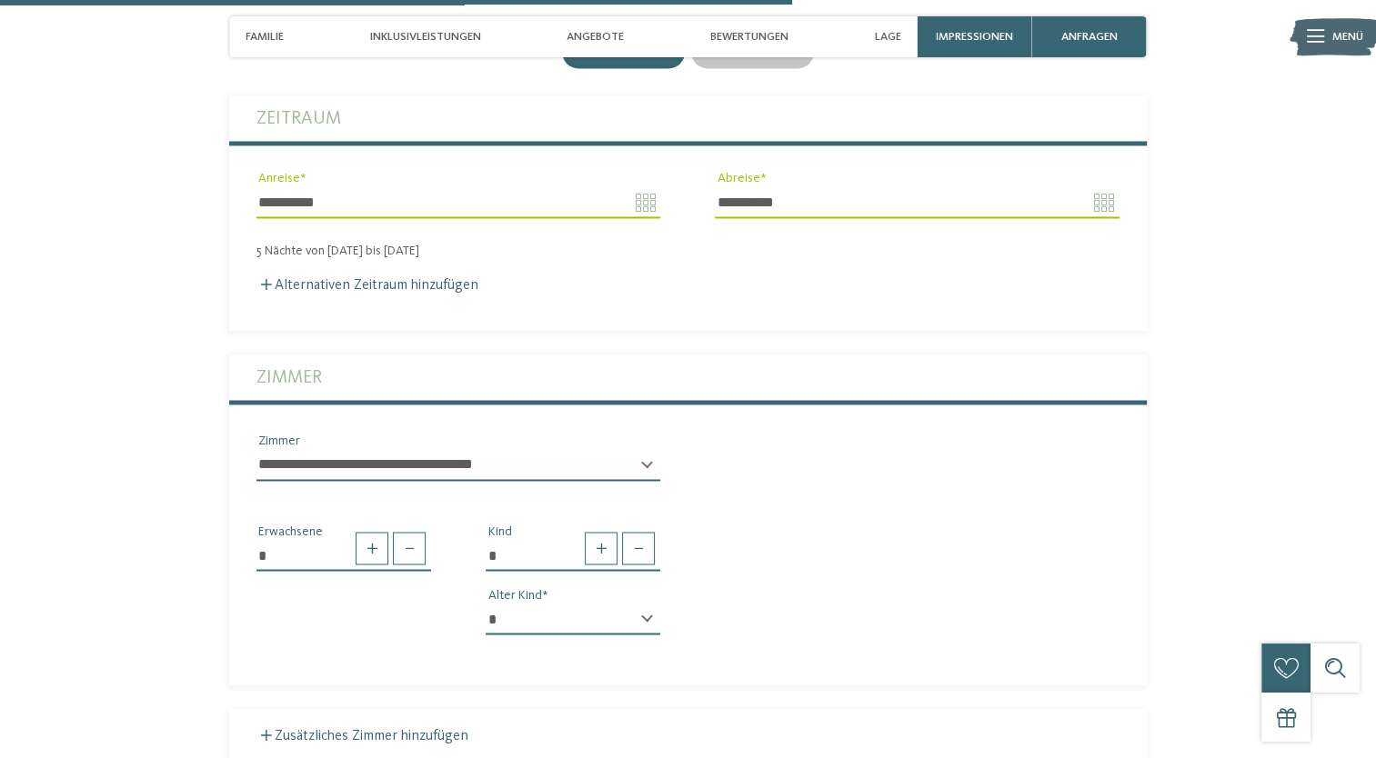
click at [640, 604] on div "* * * * * * * * * * * ** ** ** ** ** ** ** ** Alter Kind" at bounding box center [573, 626] width 175 height 45
click at [641, 604] on div "* * * * * * * * * * * ** ** ** ** ** ** ** ** Alter Kind" at bounding box center [573, 626] width 175 height 45
click at [647, 604] on div "* * * * * * * * * * * ** ** ** ** ** ** ** ** Alter Kind" at bounding box center [573, 626] width 175 height 45
drag, startPoint x: 553, startPoint y: 571, endPoint x: 532, endPoint y: 571, distance: 20.9
click at [553, 604] on select "* * * * * * * * * * * ** ** ** ** ** ** ** **" at bounding box center [573, 619] width 175 height 31
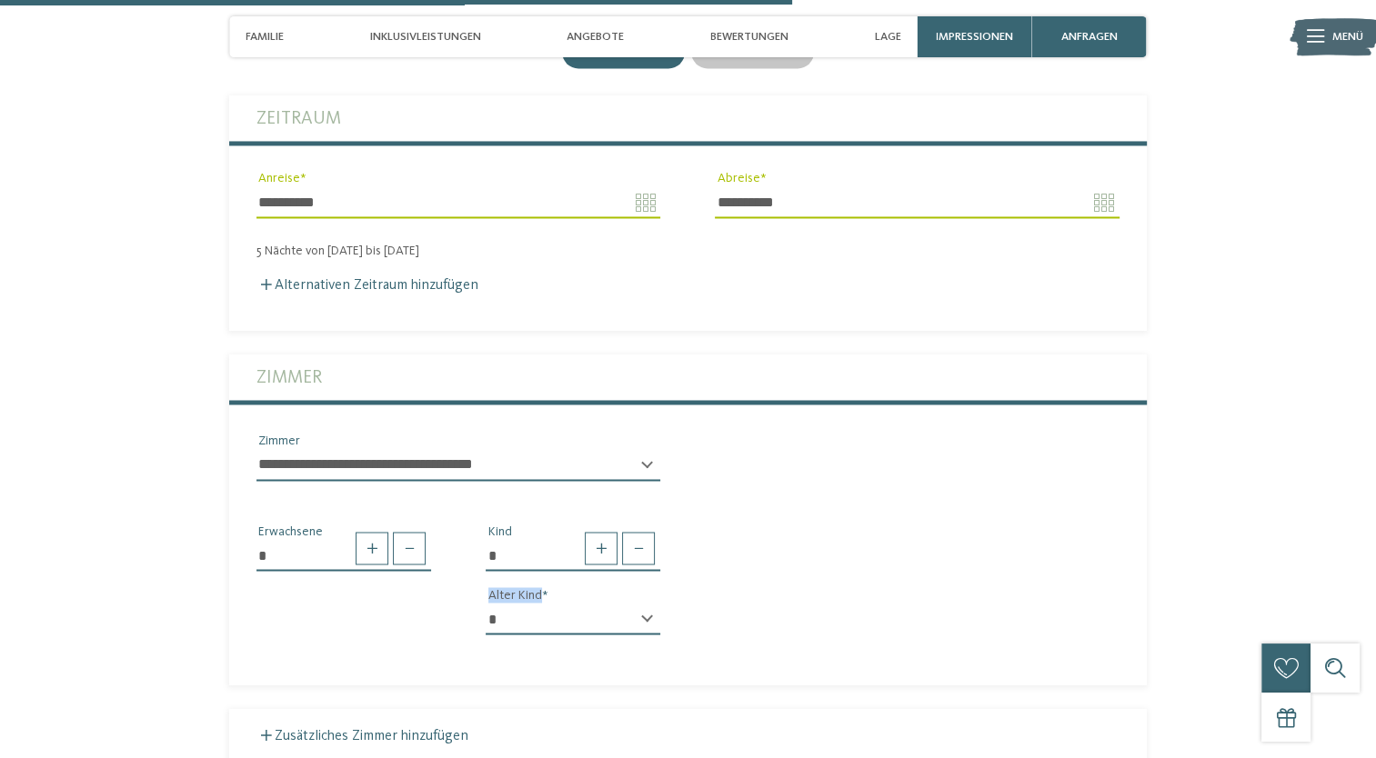
select select "*"
click at [486, 604] on select "* * * * * * * * * * * ** ** ** ** ** ** ** **" at bounding box center [573, 619] width 175 height 31
click at [411, 532] on span at bounding box center [409, 548] width 33 height 33
click at [414, 532] on span at bounding box center [409, 548] width 33 height 33
type input "*"
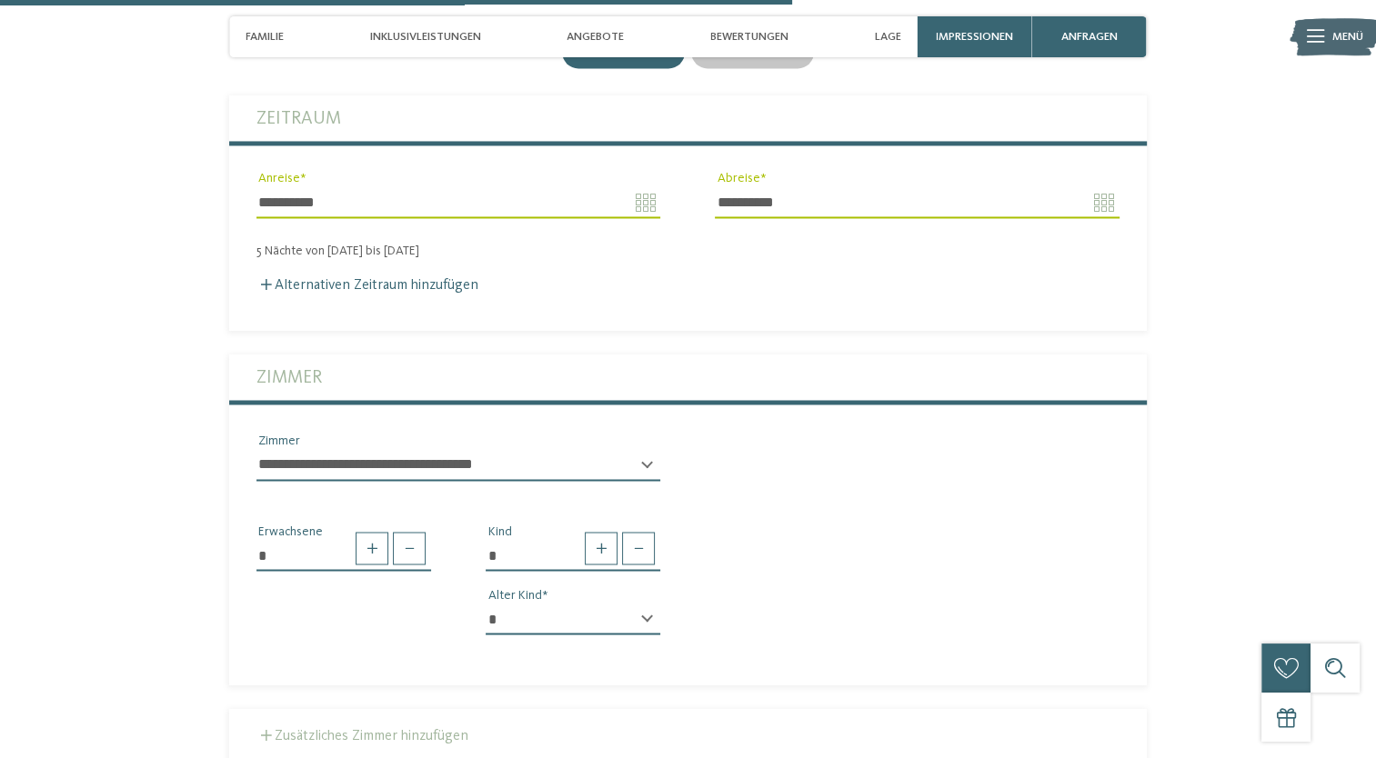
click at [270, 729] on span at bounding box center [266, 734] width 11 height 11
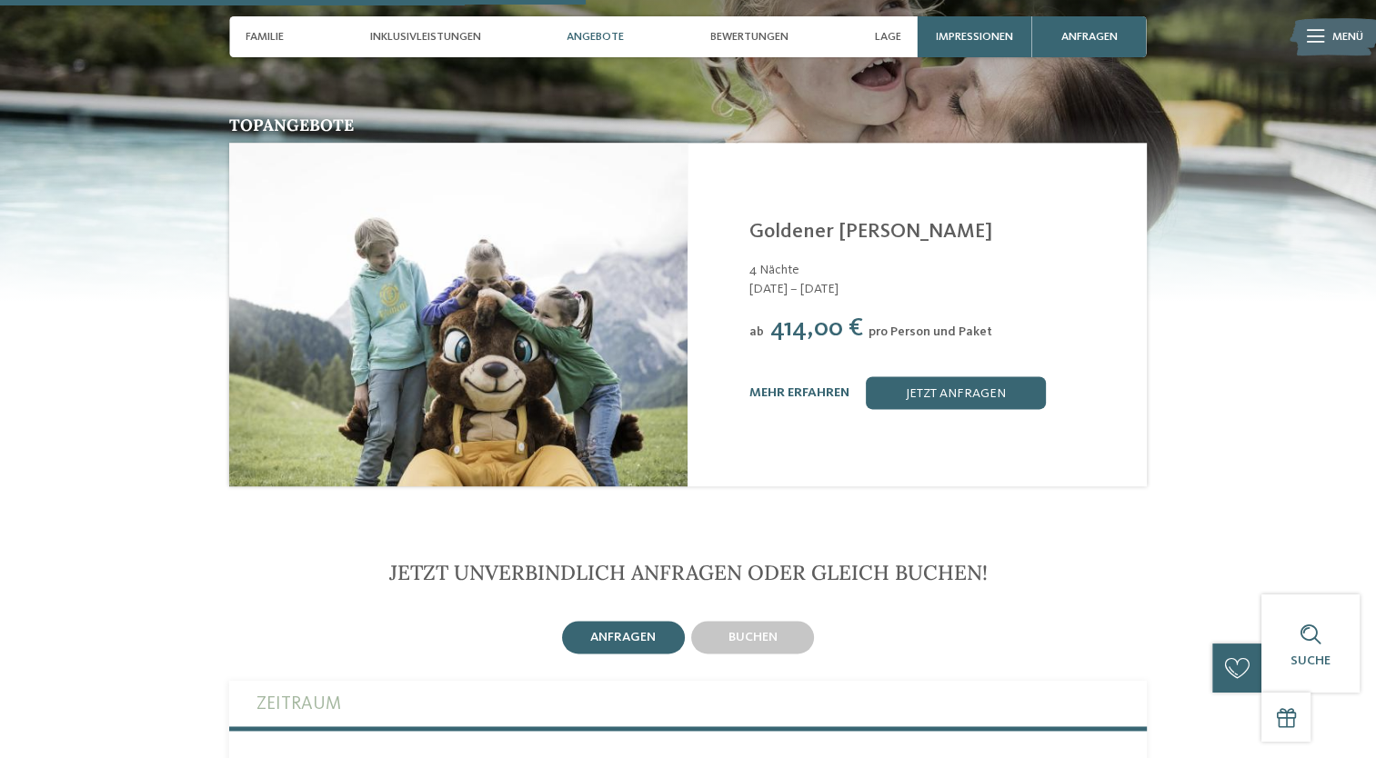
scroll to position [2302, 0]
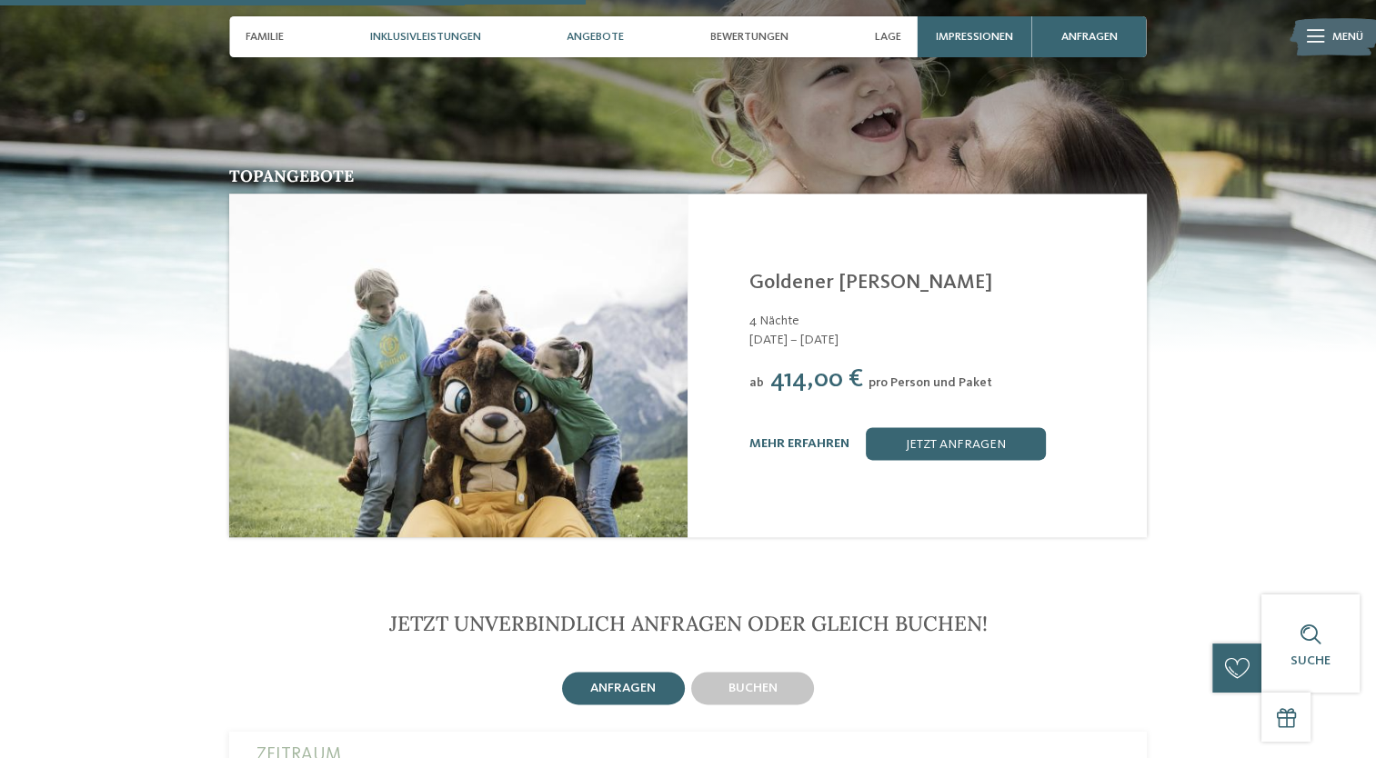
click at [449, 40] on span "Inklusivleistungen" at bounding box center [425, 37] width 111 height 14
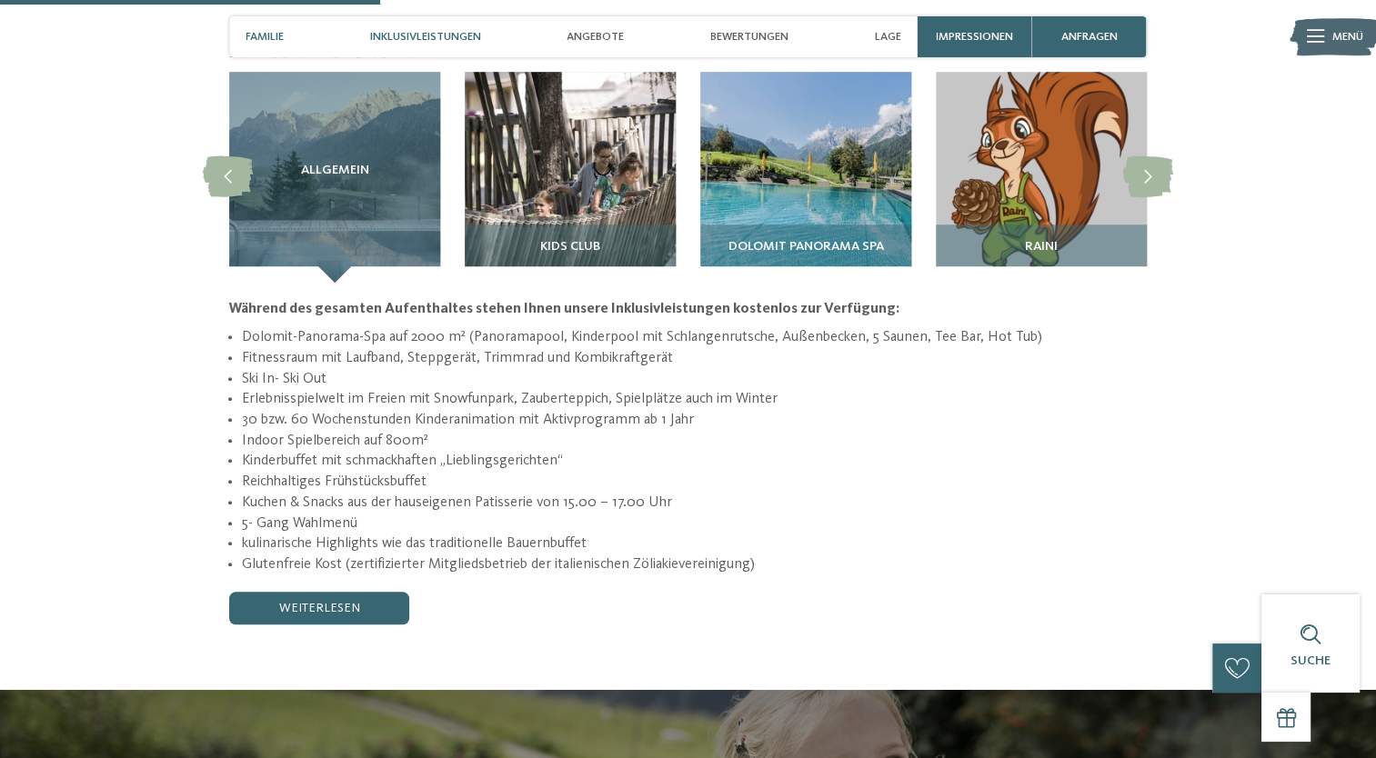
scroll to position [1480, 0]
